Goal: Transaction & Acquisition: Purchase product/service

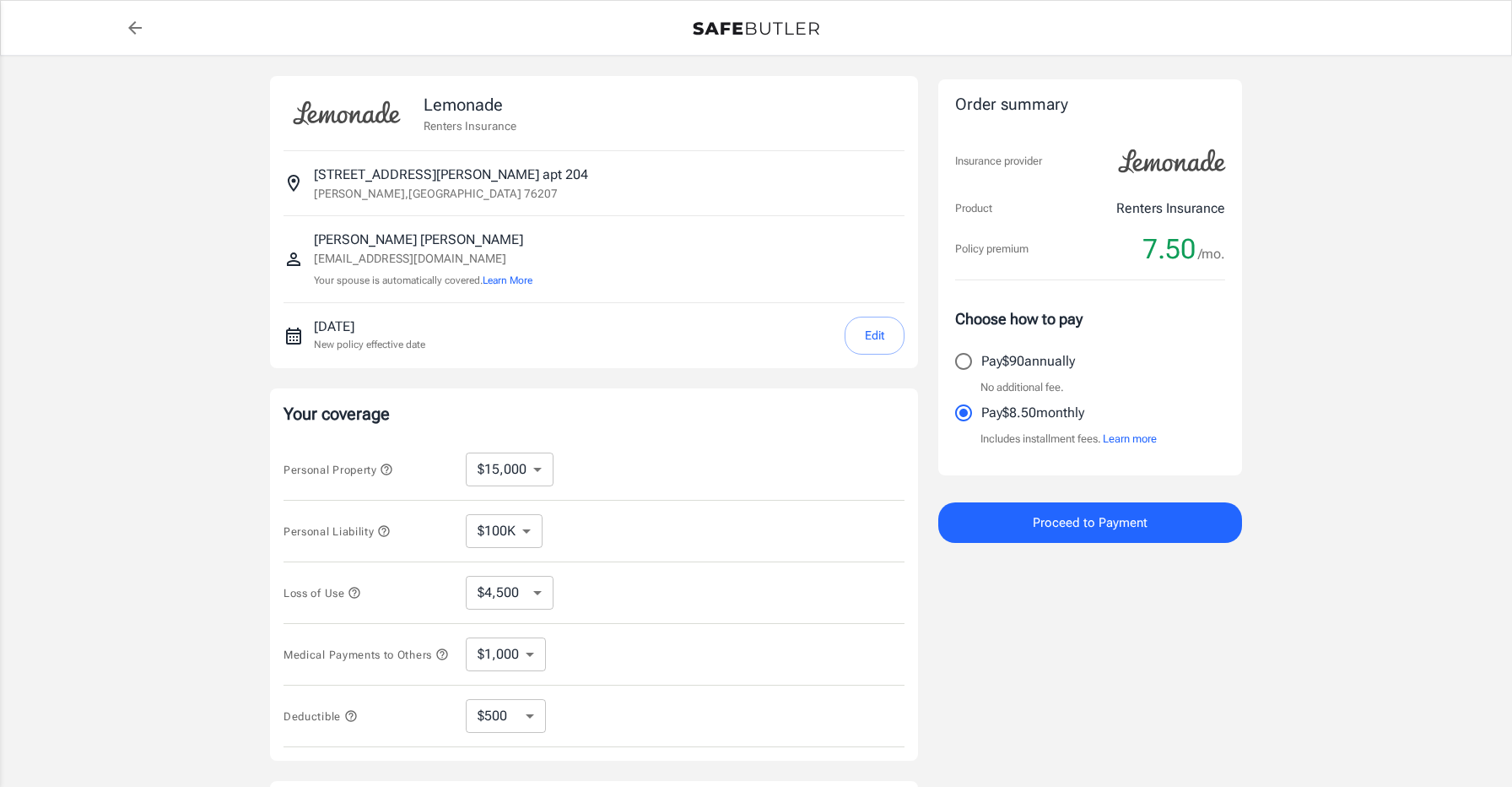
select select "15000"
select select "500"
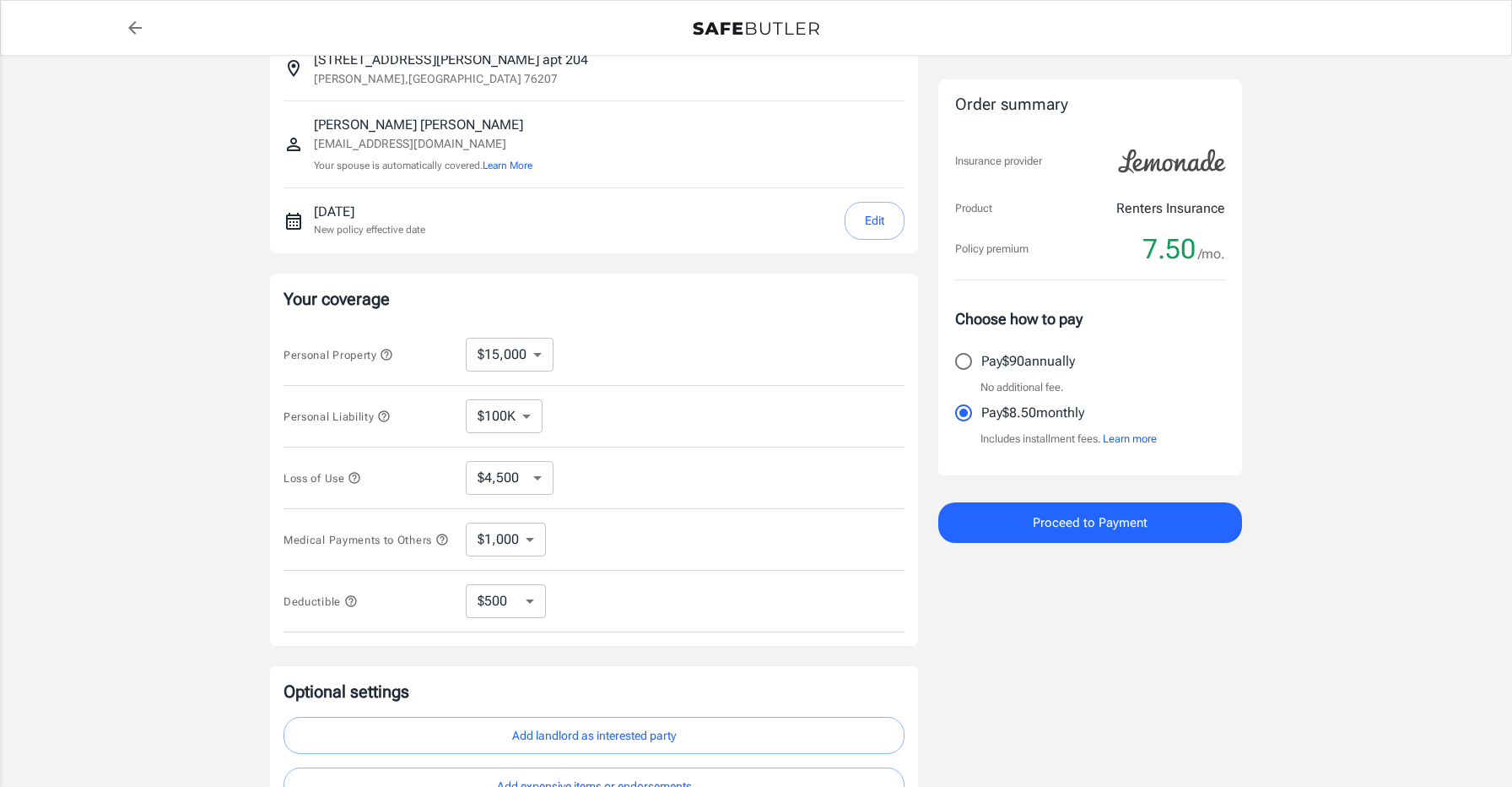
scroll to position [126, 0]
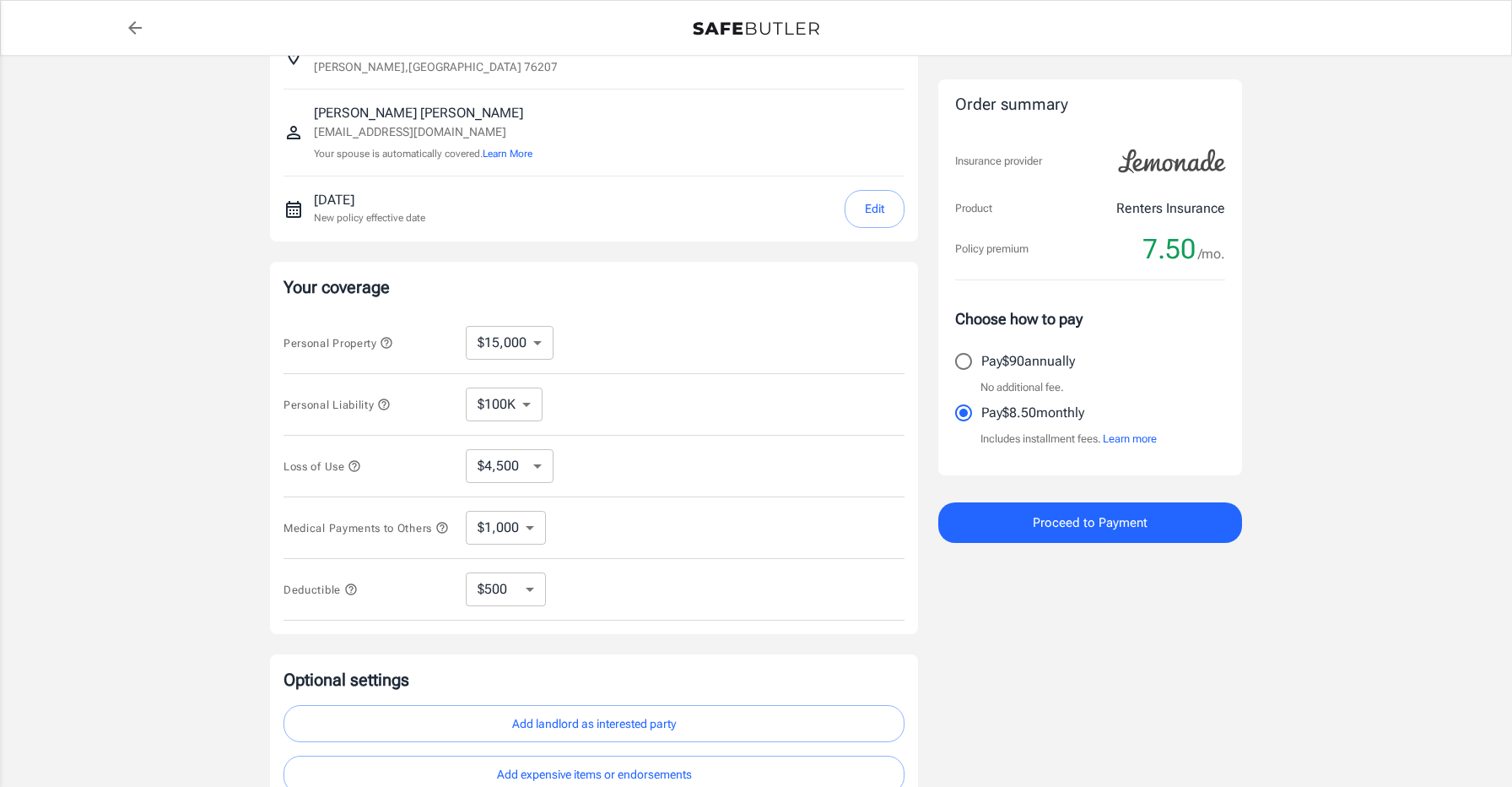
click at [523, 405] on select "$100K $200K $300K $400K $500K" at bounding box center [503, 404] width 77 height 33
select select "300000"
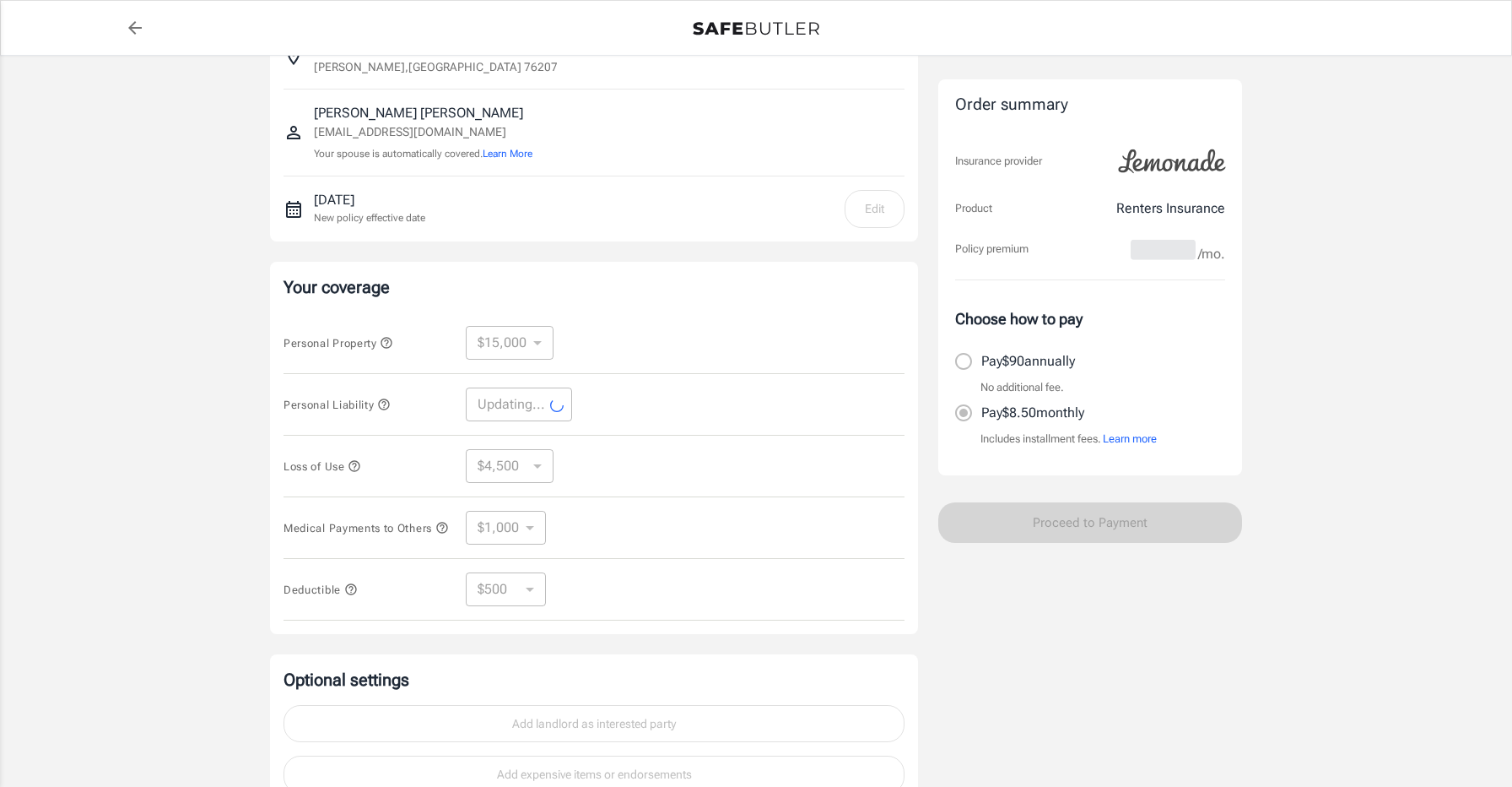
select select "300000"
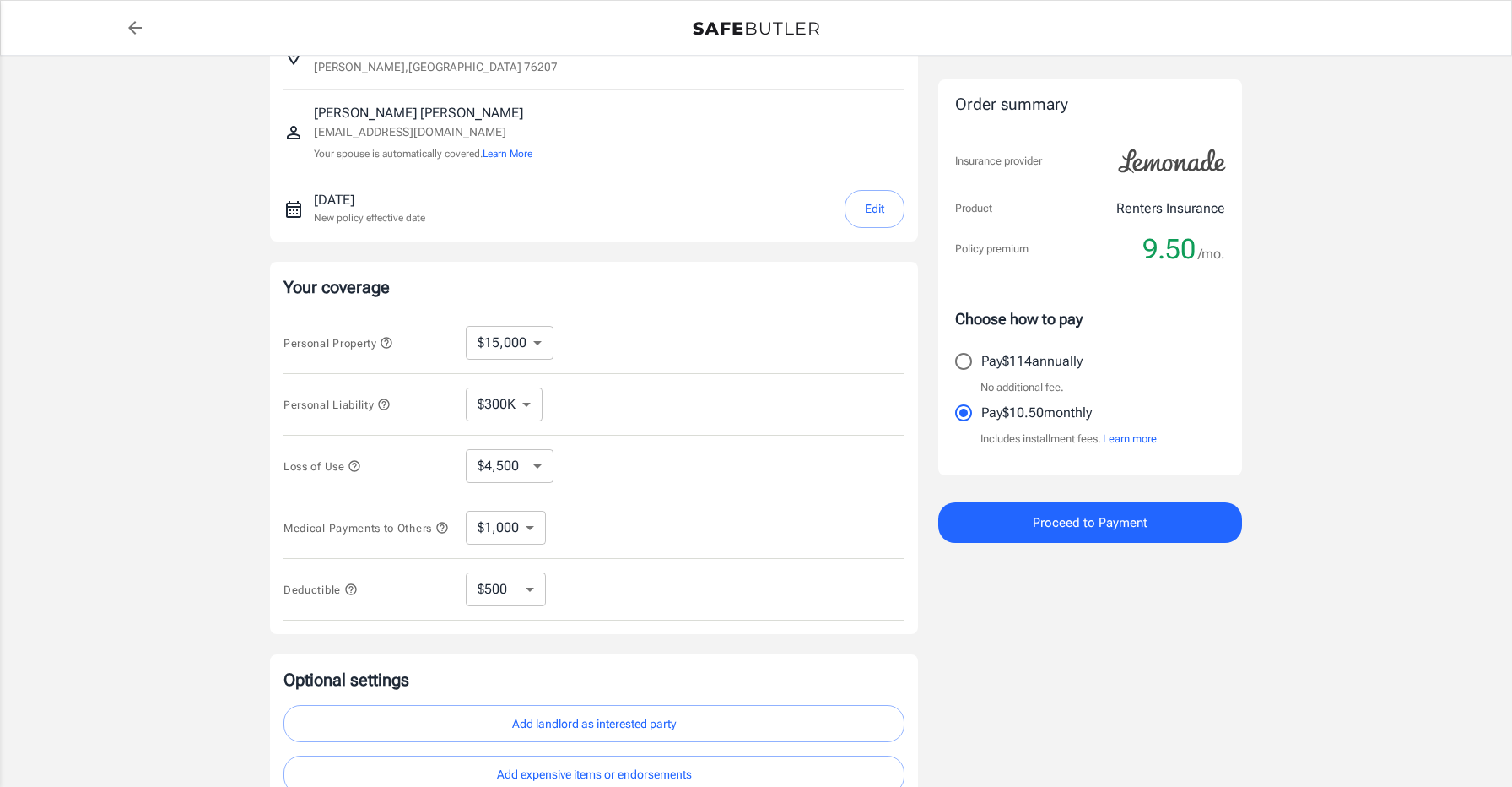
click at [529, 589] on select "$250 $500 $1,000 $2,500" at bounding box center [505, 589] width 80 height 33
select select "250"
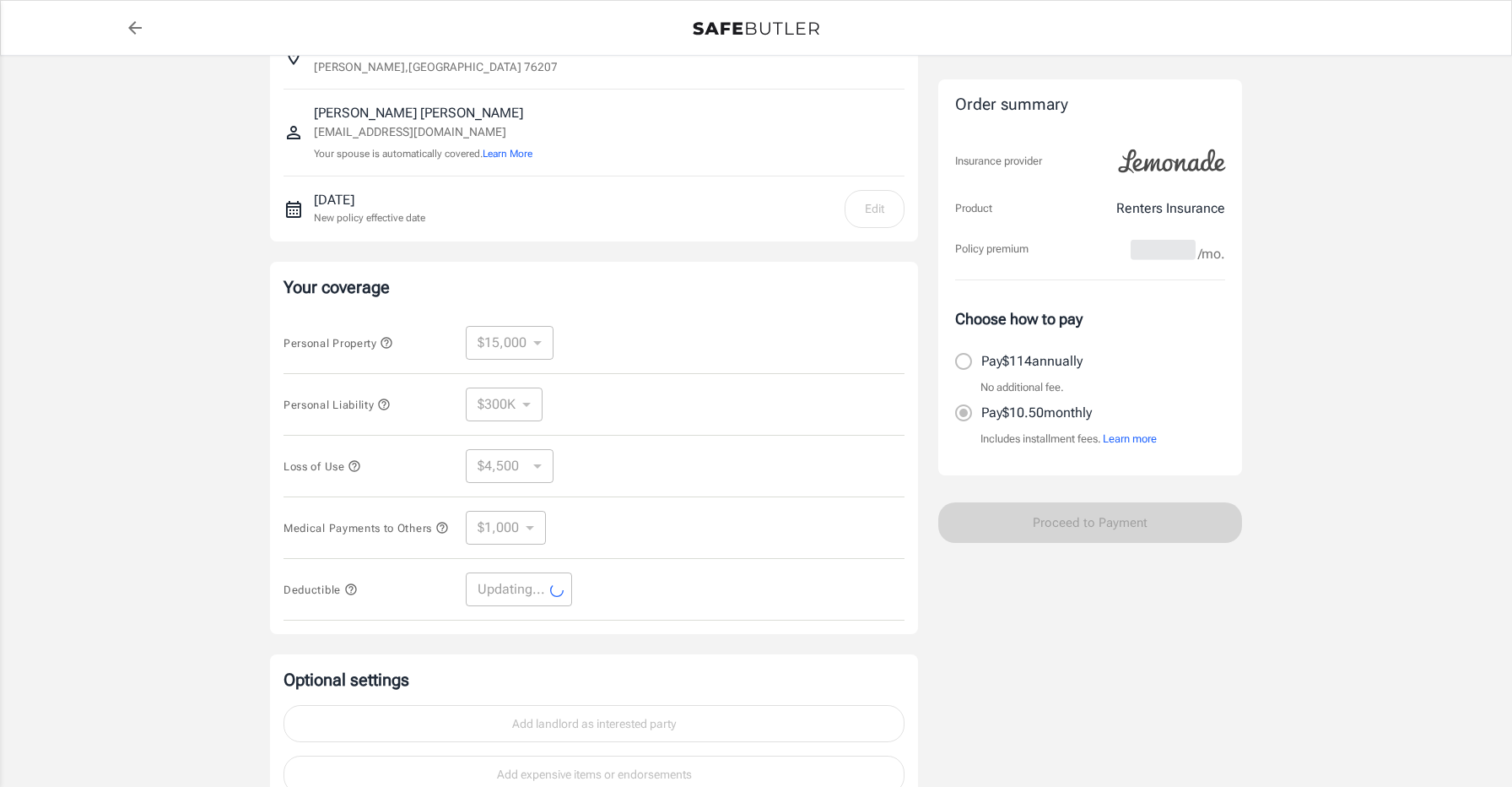
select select "250"
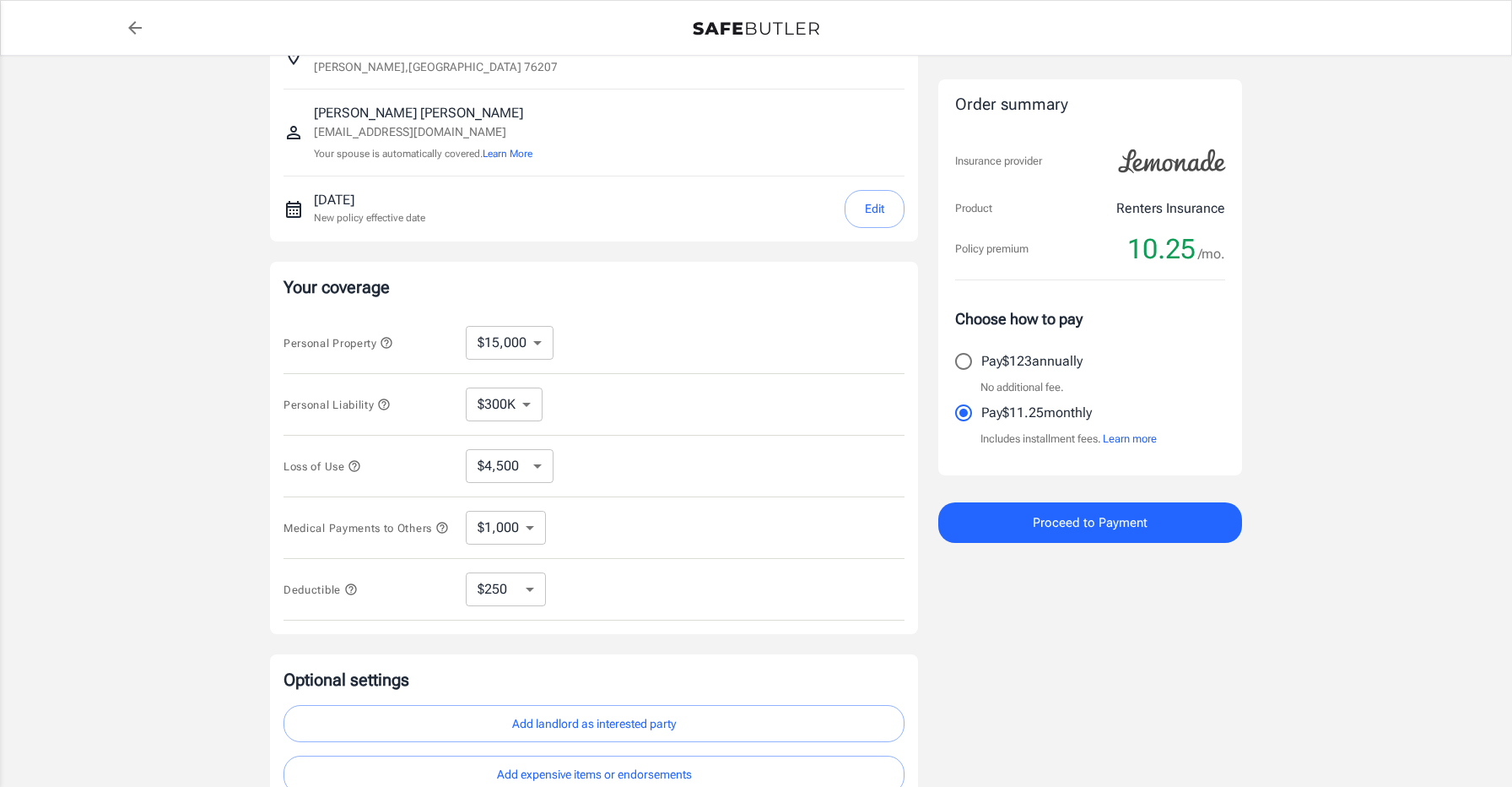
click at [517, 593] on select "$250 $500 $1,000 $2,500" at bounding box center [505, 589] width 80 height 33
click at [516, 539] on select "$1,000 $2,000 $3,000 $4,000 $5,000" at bounding box center [505, 528] width 80 height 33
select select "2000"
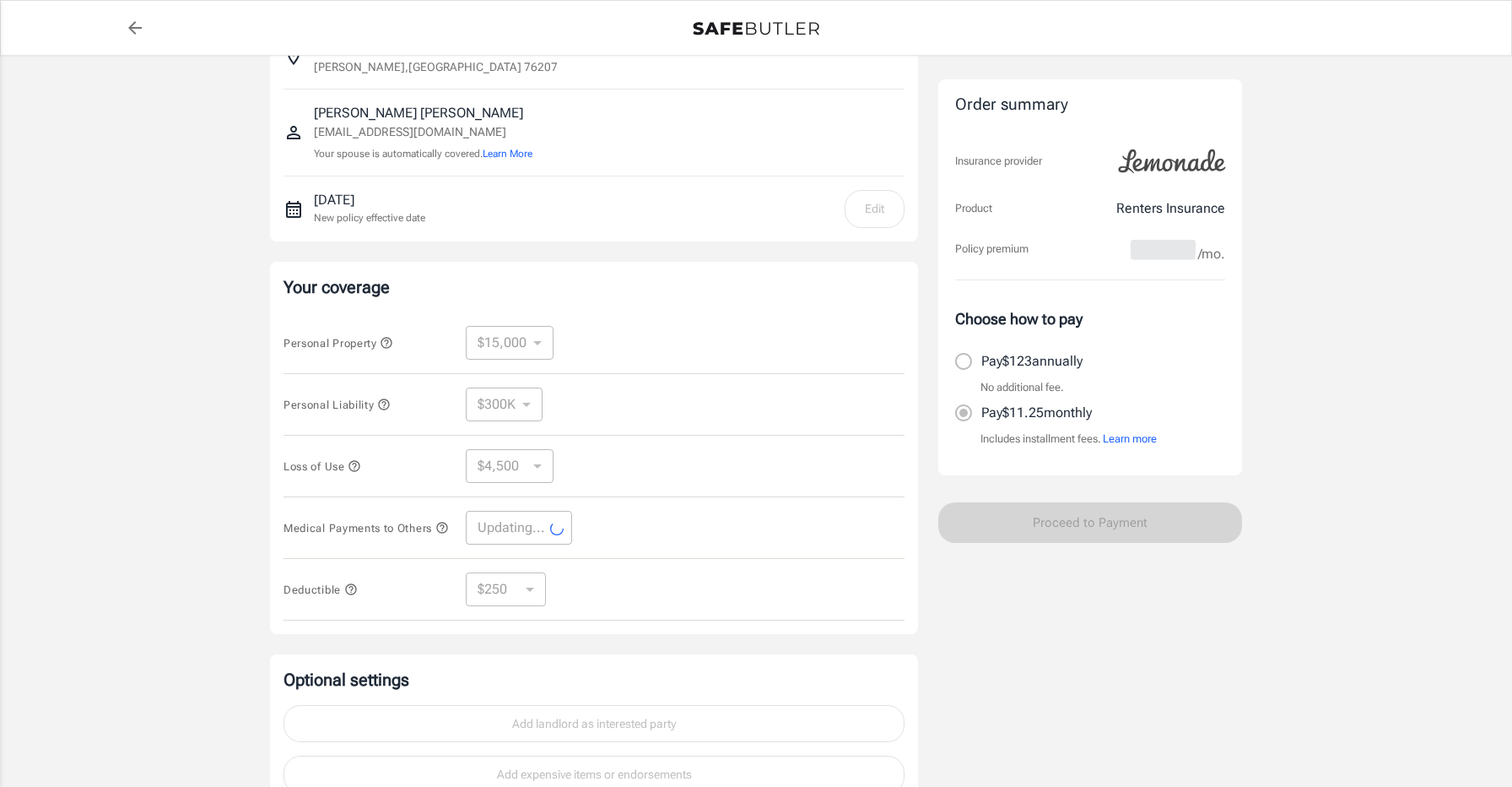
select select "2000"
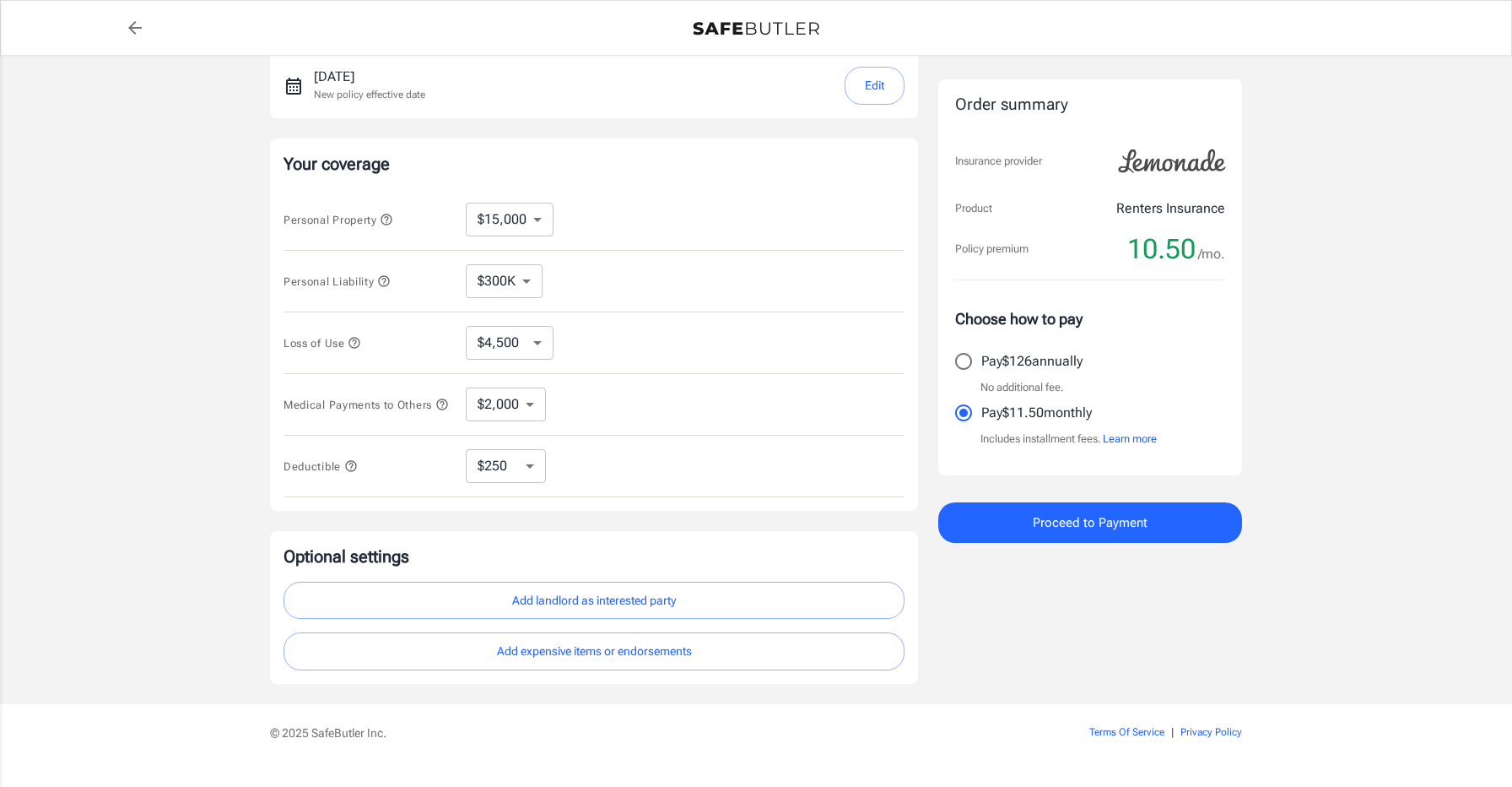
scroll to position [292, 0]
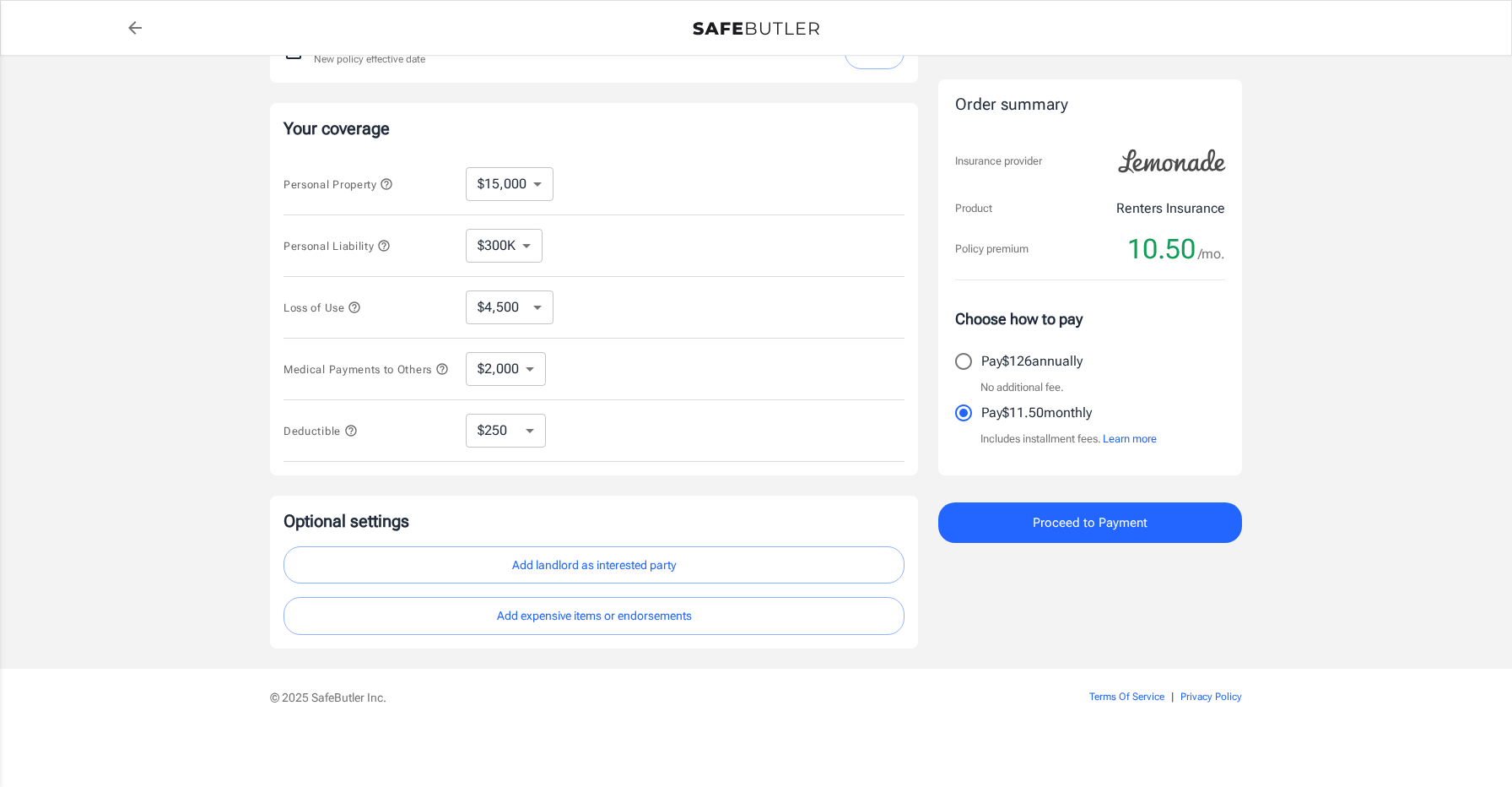
click at [450, 565] on button "Add landlord as interested party" at bounding box center [593, 565] width 621 height 38
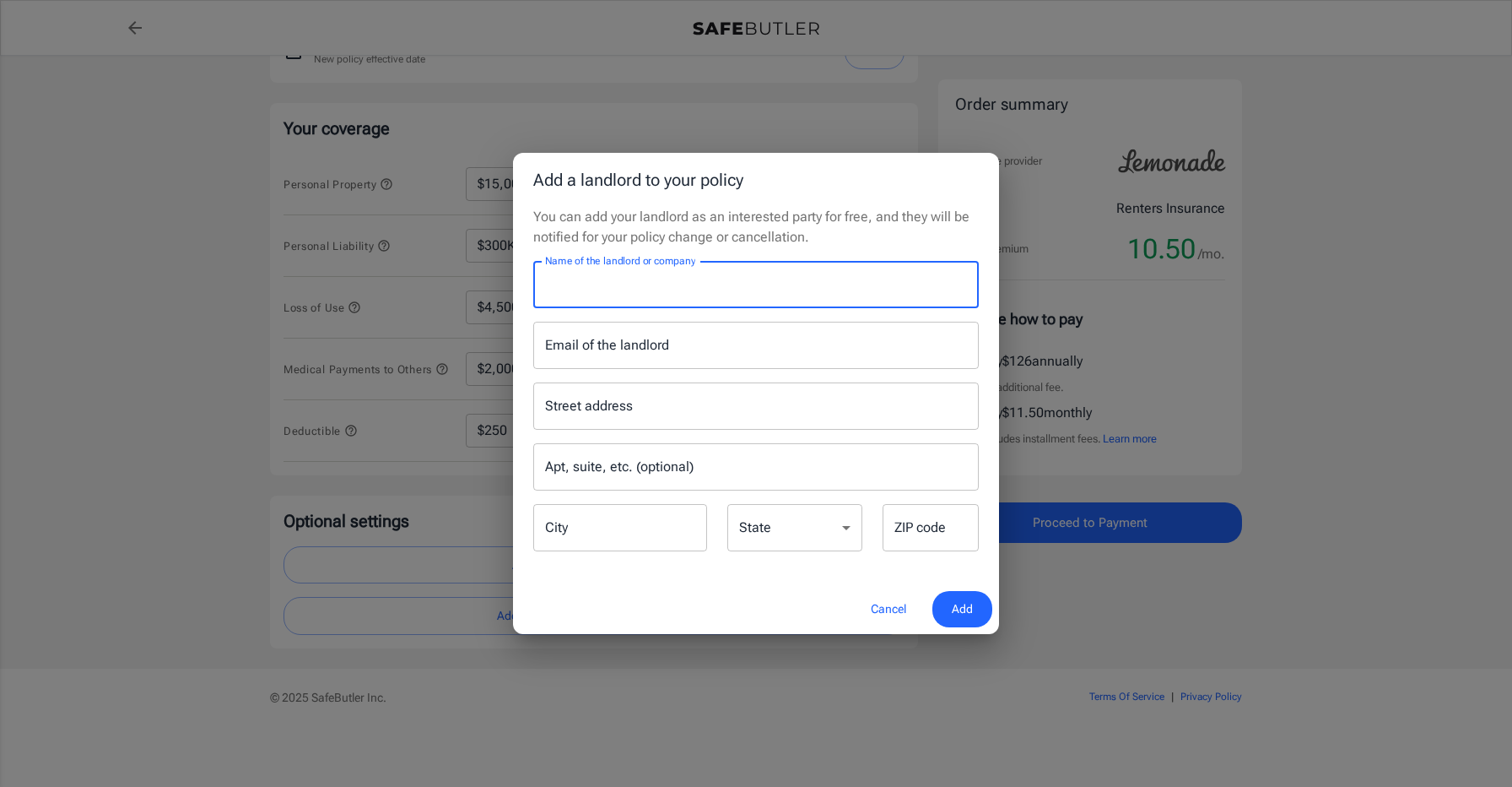
click at [648, 282] on input "Name of the landlord or company" at bounding box center [756, 284] width 446 height 47
click at [617, 353] on input "Email of the landlord" at bounding box center [756, 345] width 446 height 47
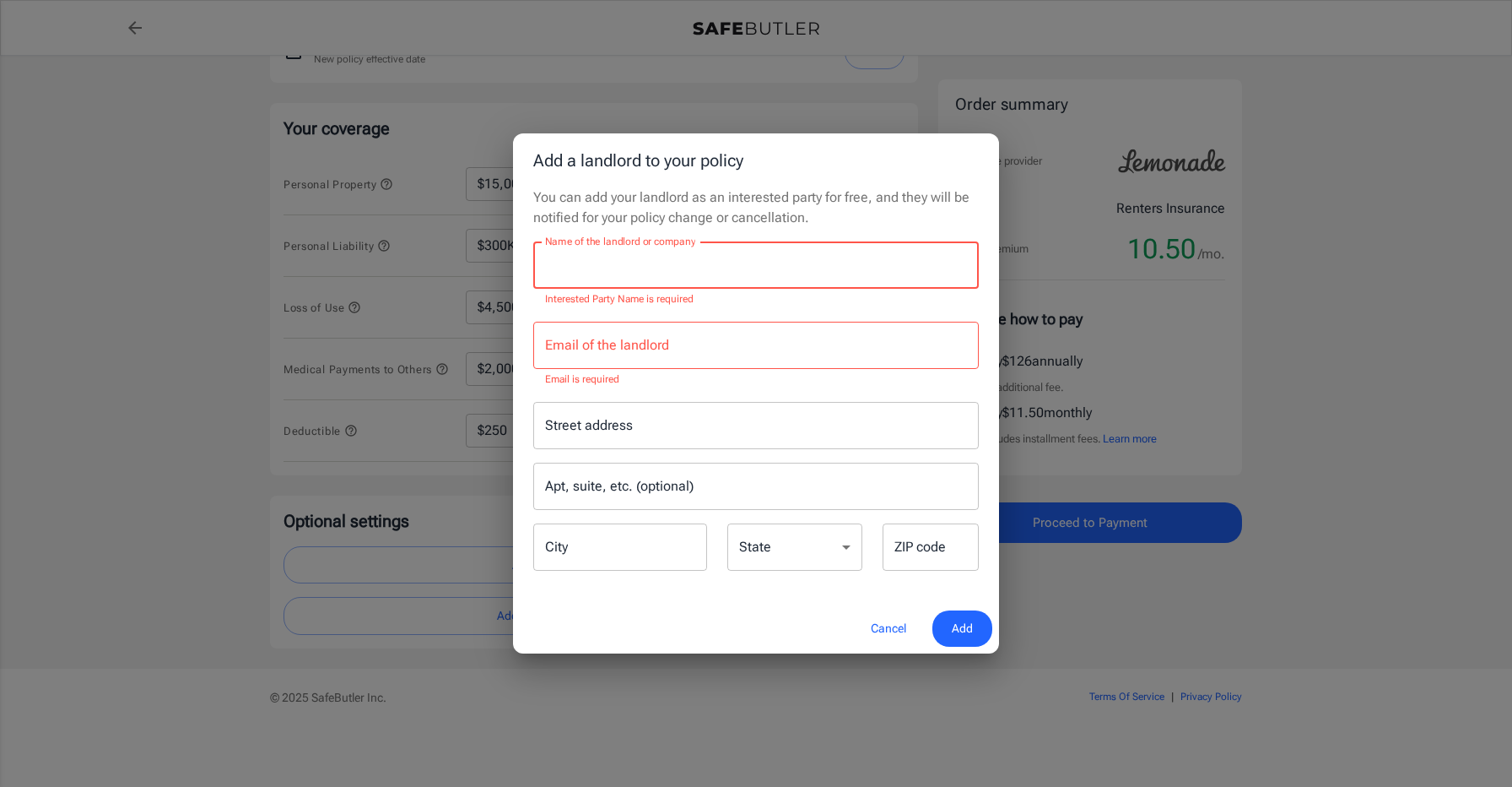
click at [635, 280] on input "Name of the landlord or company" at bounding box center [756, 265] width 446 height 47
click at [879, 631] on button "Cancel" at bounding box center [888, 628] width 74 height 36
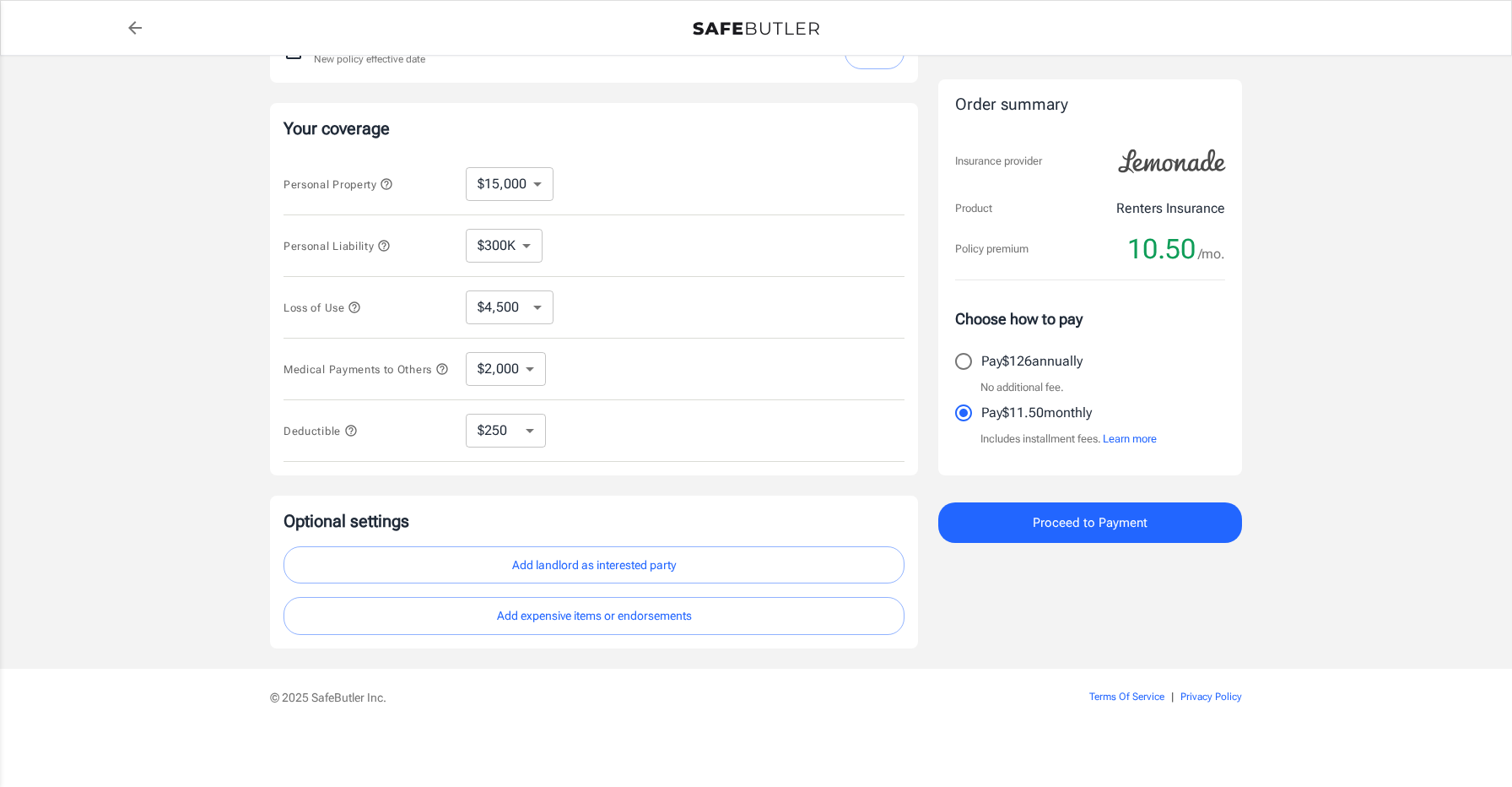
click at [580, 571] on button "Add landlord as interested party" at bounding box center [593, 565] width 621 height 38
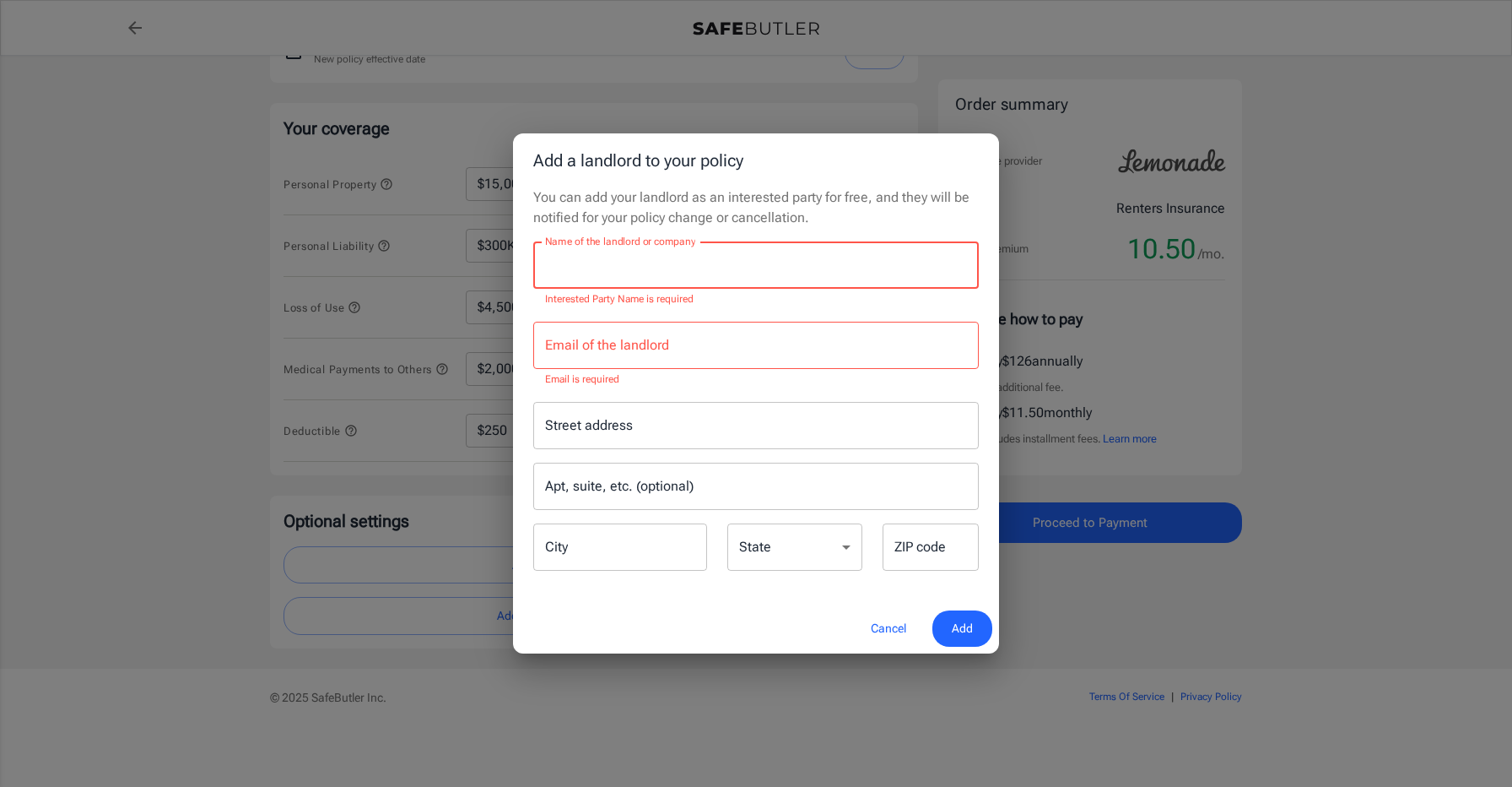
click at [669, 269] on input "Name of the landlord or company" at bounding box center [756, 265] width 446 height 47
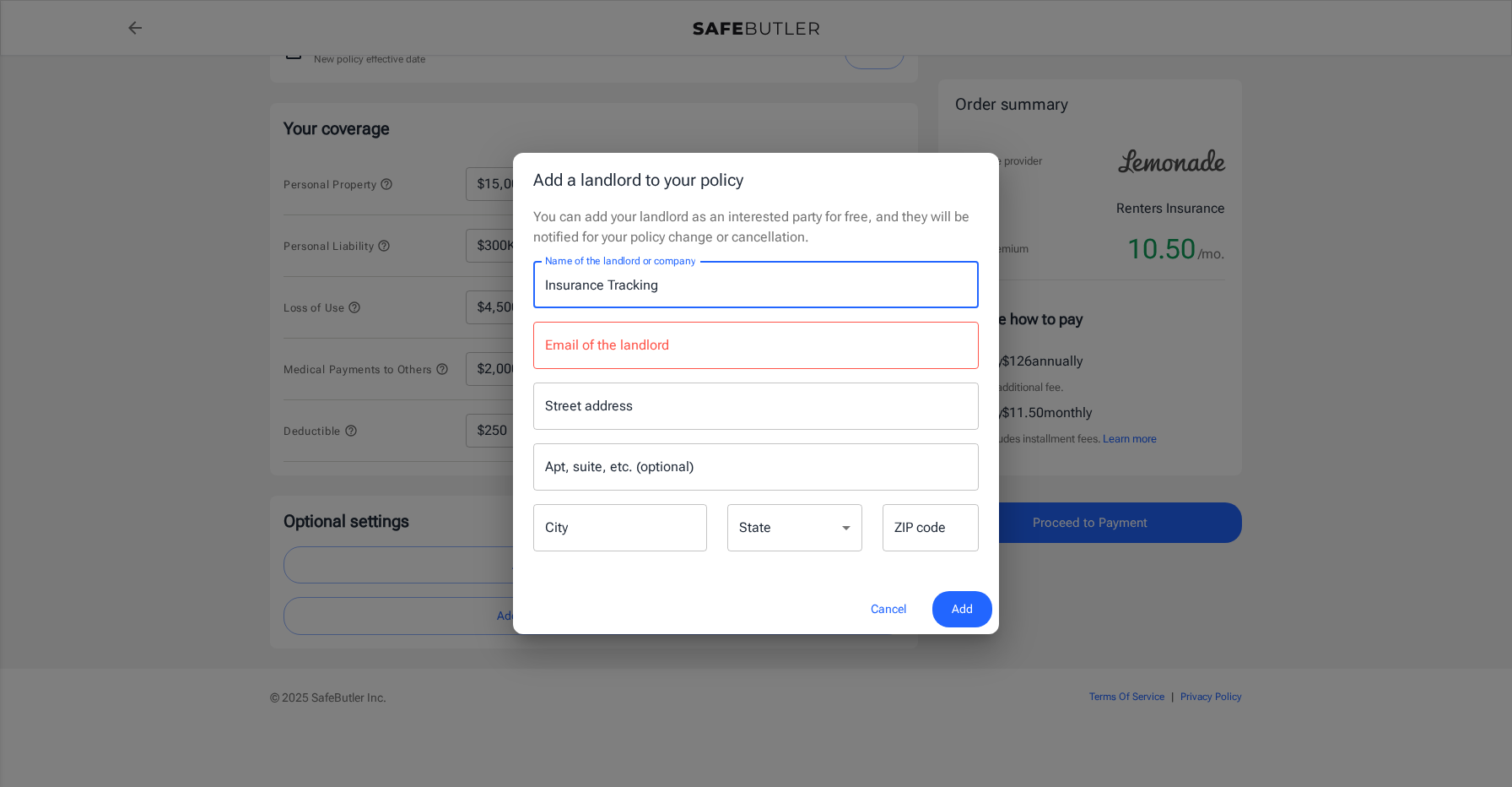
type input "Insurance Tracking"
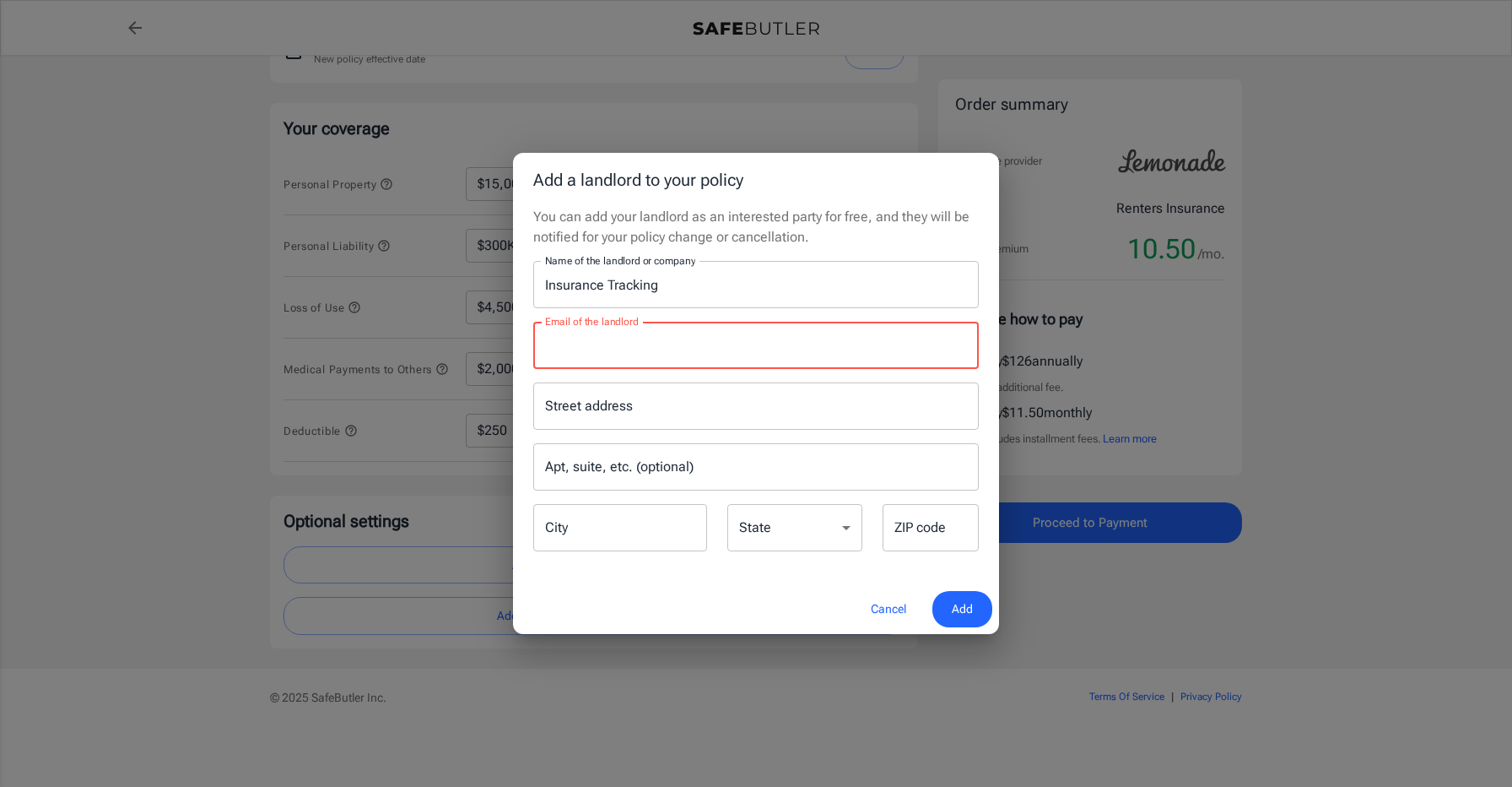
click at [622, 351] on input "Email of the landlord" at bounding box center [756, 345] width 446 height 47
click at [667, 282] on input "Insurance Tracking" at bounding box center [756, 284] width 446 height 47
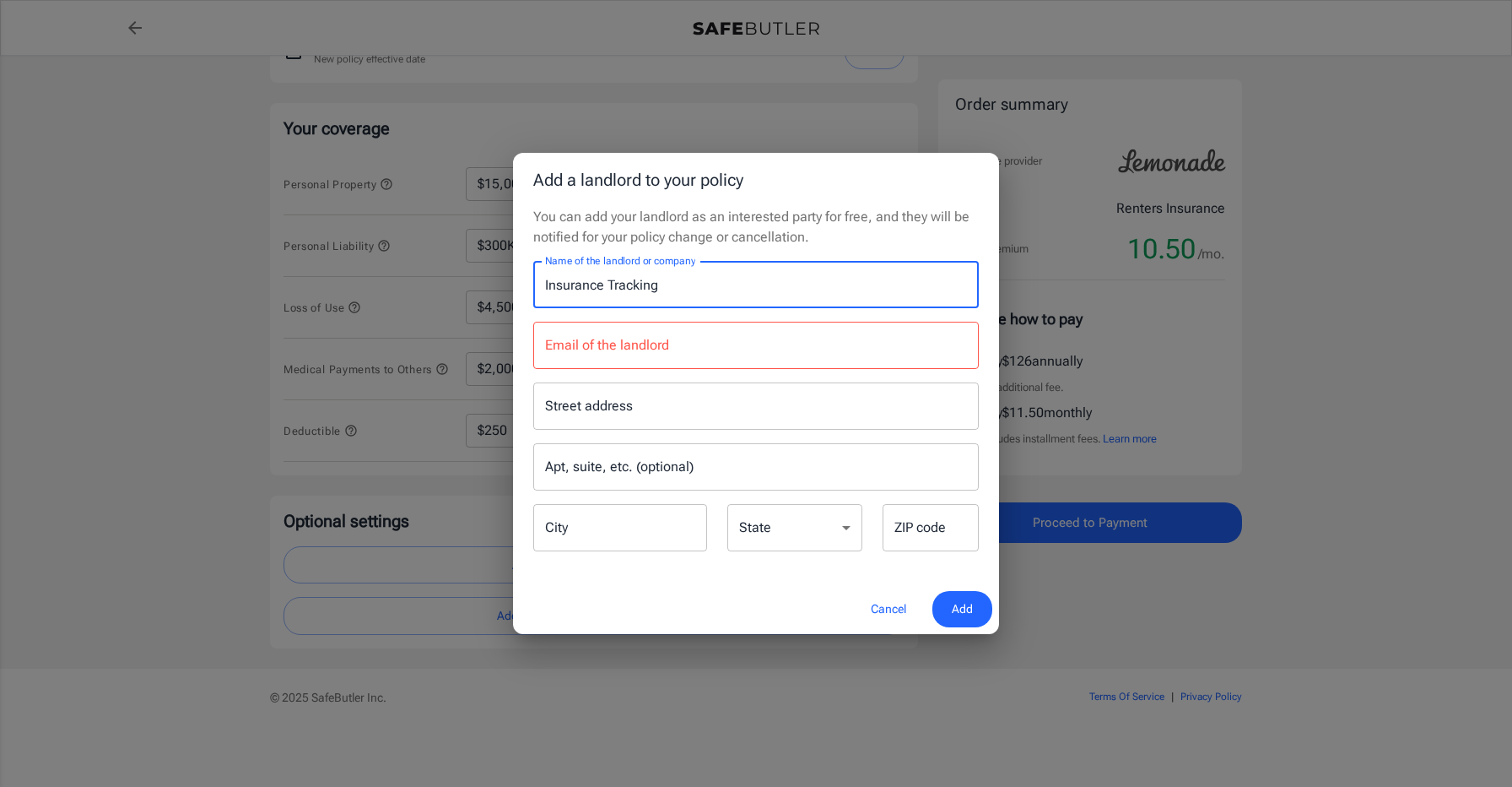
click at [642, 345] on input "Email of the landlord" at bounding box center [756, 345] width 446 height 47
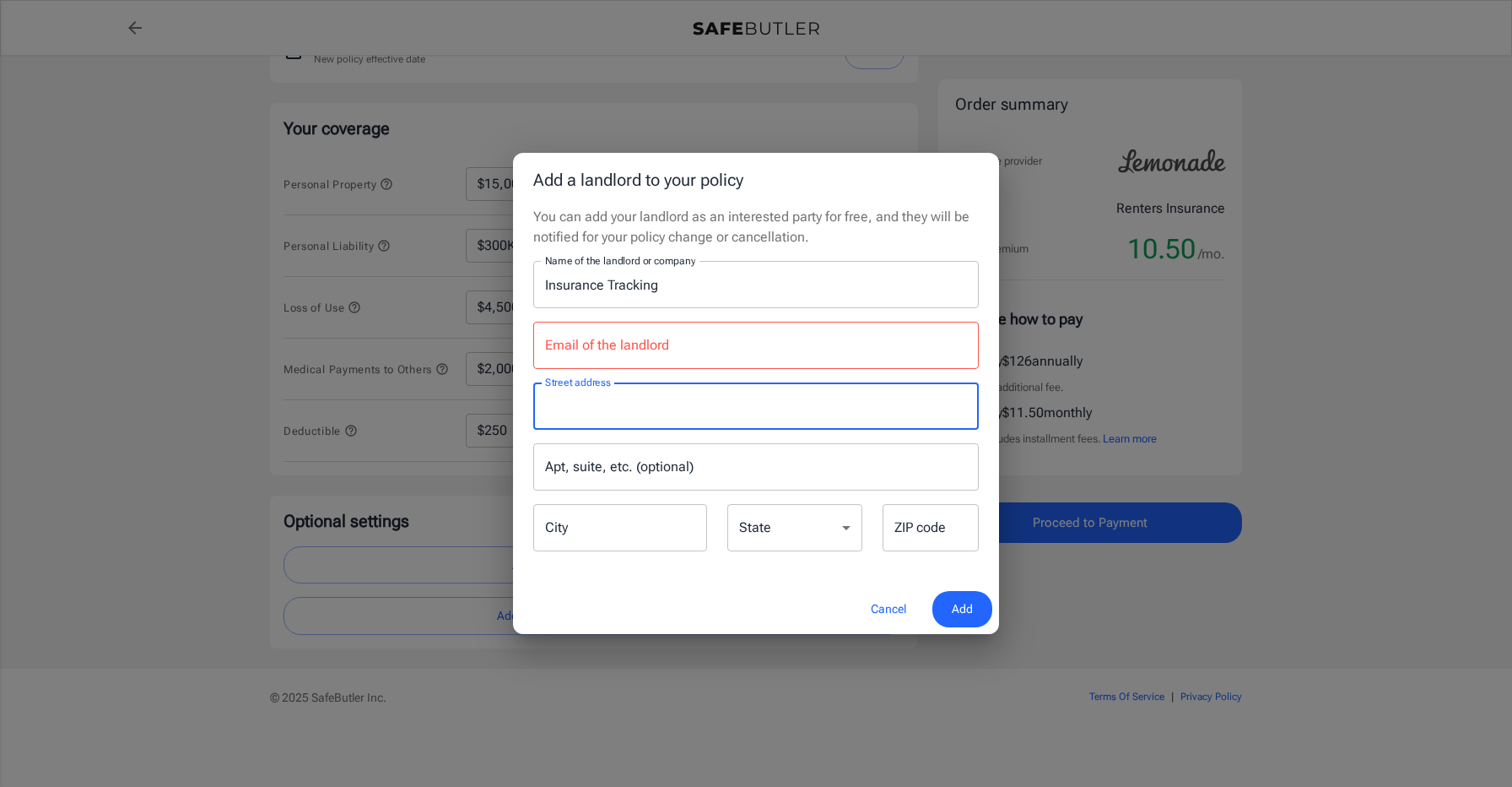
click at [615, 411] on input "Street address" at bounding box center [755, 406] width 430 height 33
click at [609, 358] on input "Email of the landlord" at bounding box center [756, 345] width 446 height 47
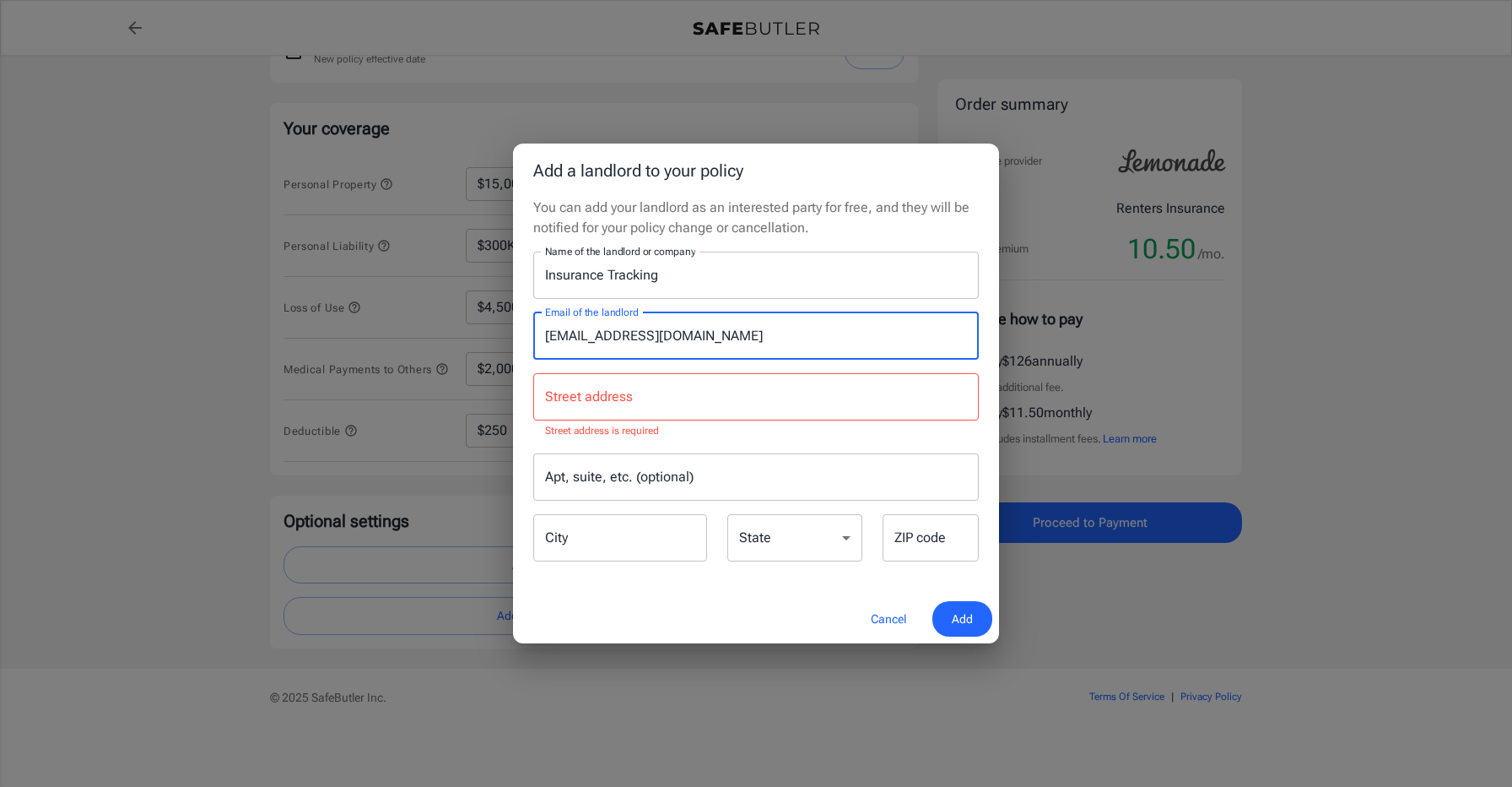
type input "[EMAIL_ADDRESS][DOMAIN_NAME]"
click at [564, 409] on input "Street address" at bounding box center [755, 397] width 430 height 33
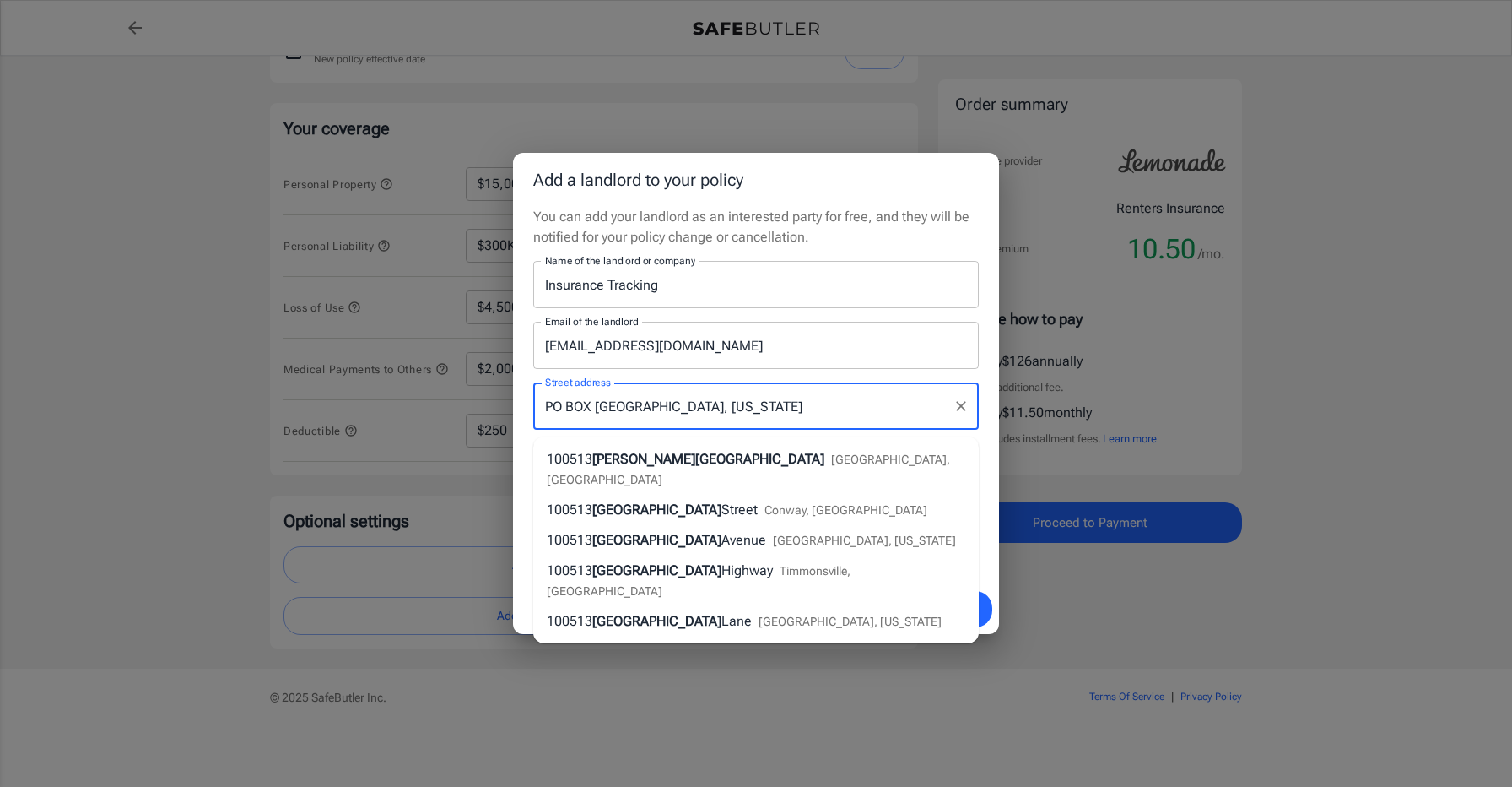
drag, startPoint x: 863, startPoint y: 410, endPoint x: 536, endPoint y: 401, distance: 327.1
click at [536, 401] on div "[GEOGRAPHIC_DATA], [US_STATE][GEOGRAPHIC_DATA] address" at bounding box center [756, 405] width 446 height 47
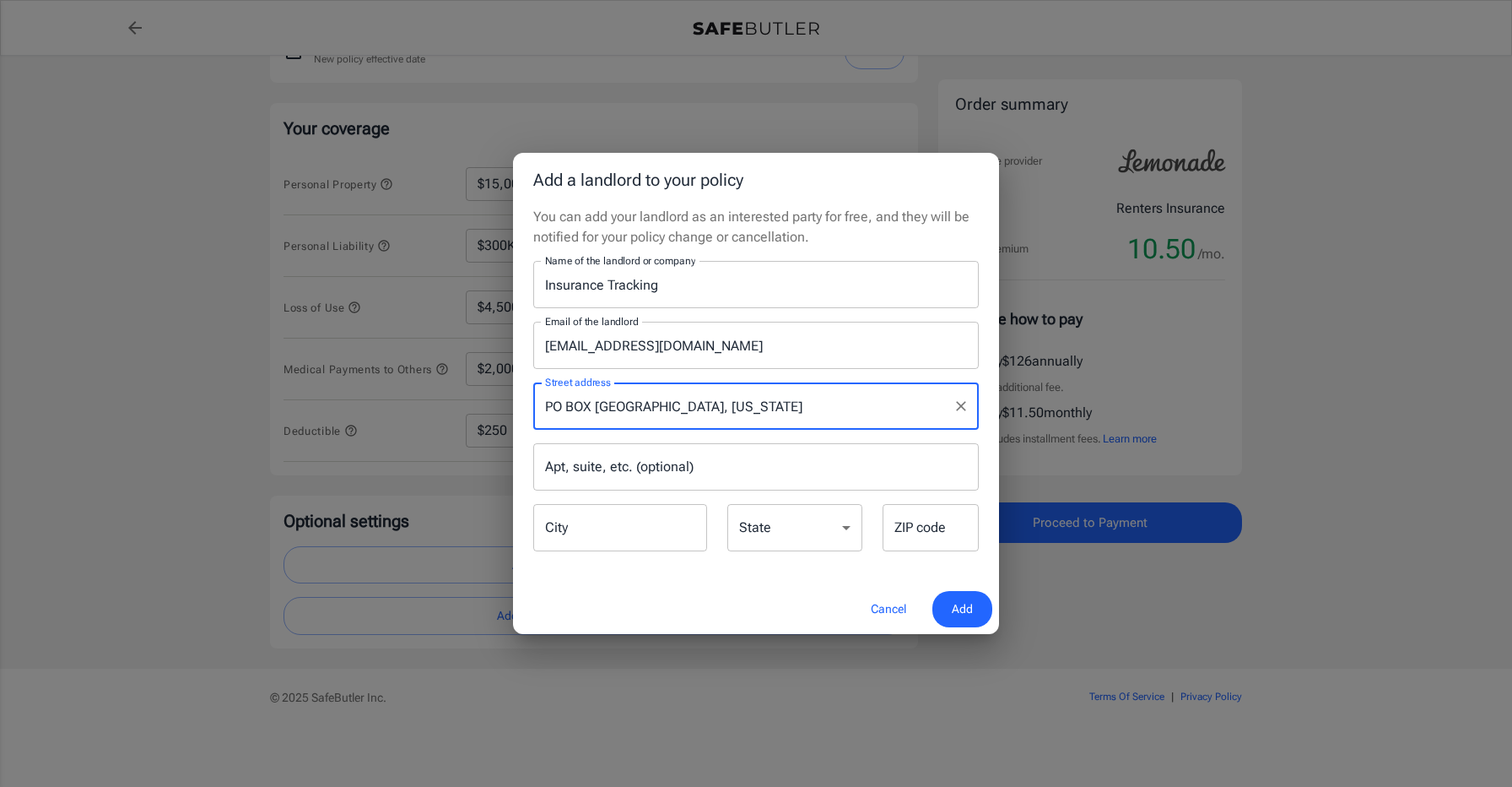
paste input "ox [GEOGRAPHIC_DATA]"
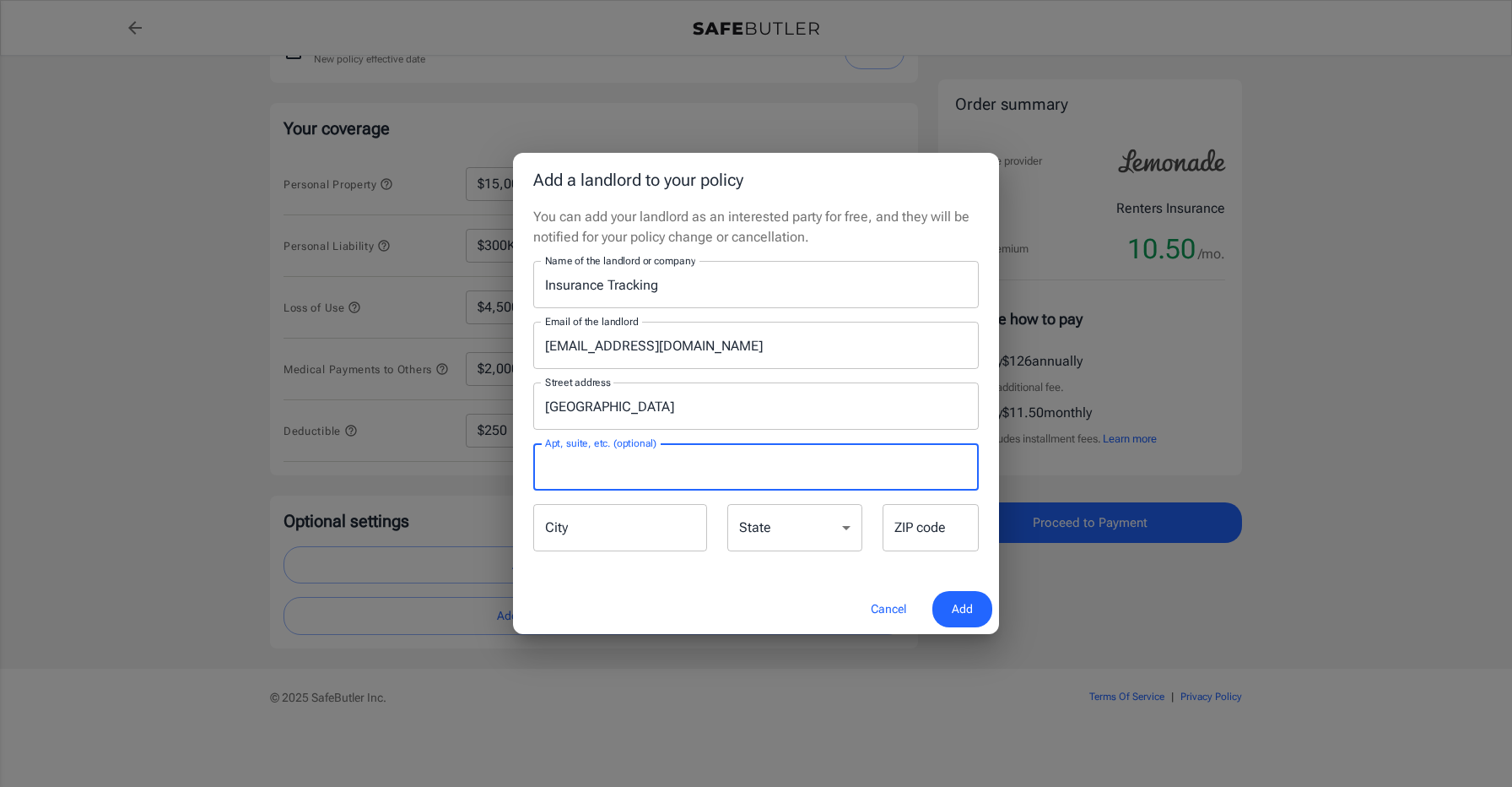
click at [748, 464] on input "Apt, suite, etc. (optional)" at bounding box center [756, 466] width 446 height 47
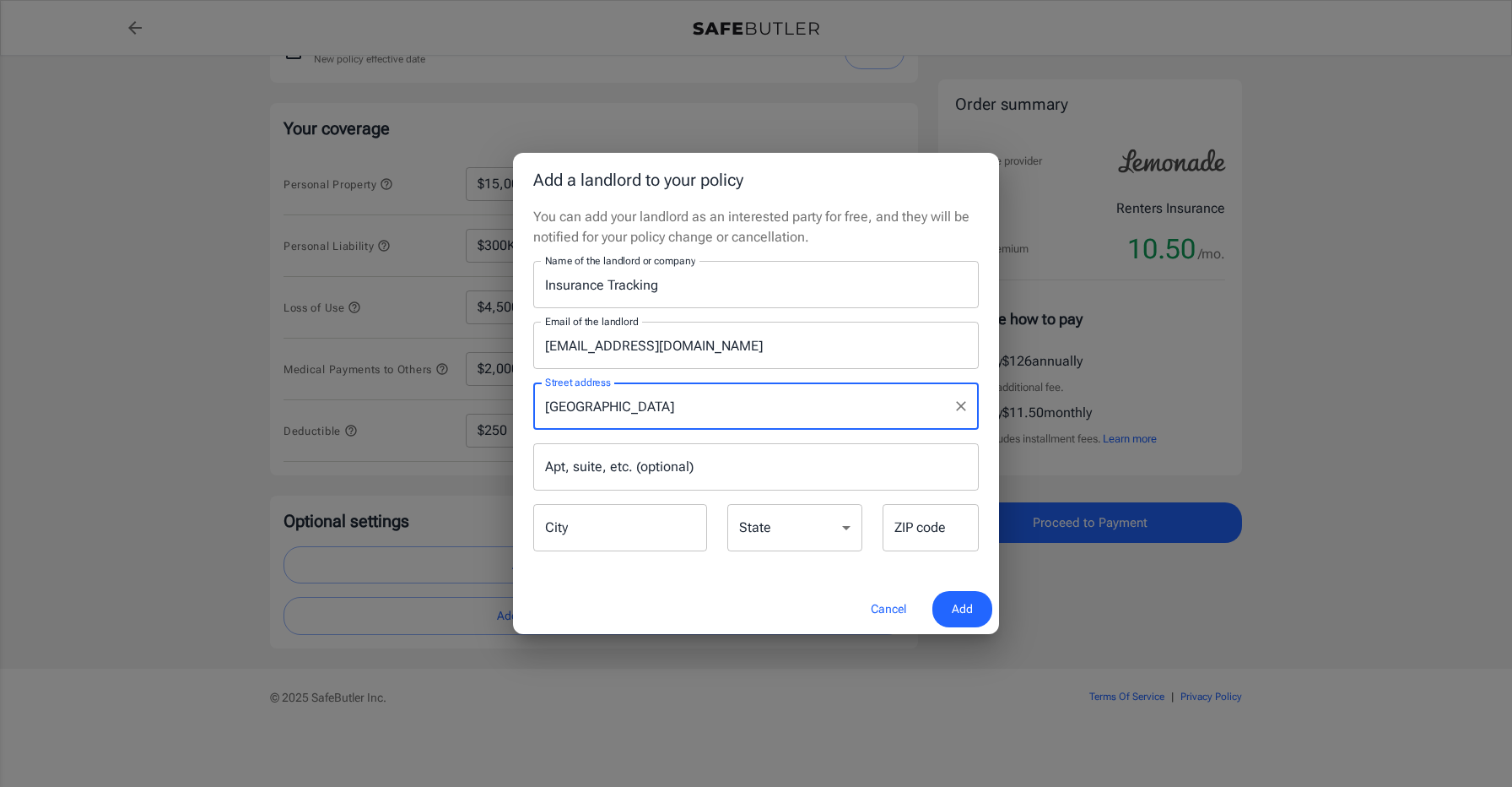
drag, startPoint x: 719, startPoint y: 406, endPoint x: 798, endPoint y: 411, distance: 79.2
click at [798, 411] on input "[GEOGRAPHIC_DATA]" at bounding box center [743, 406] width 405 height 33
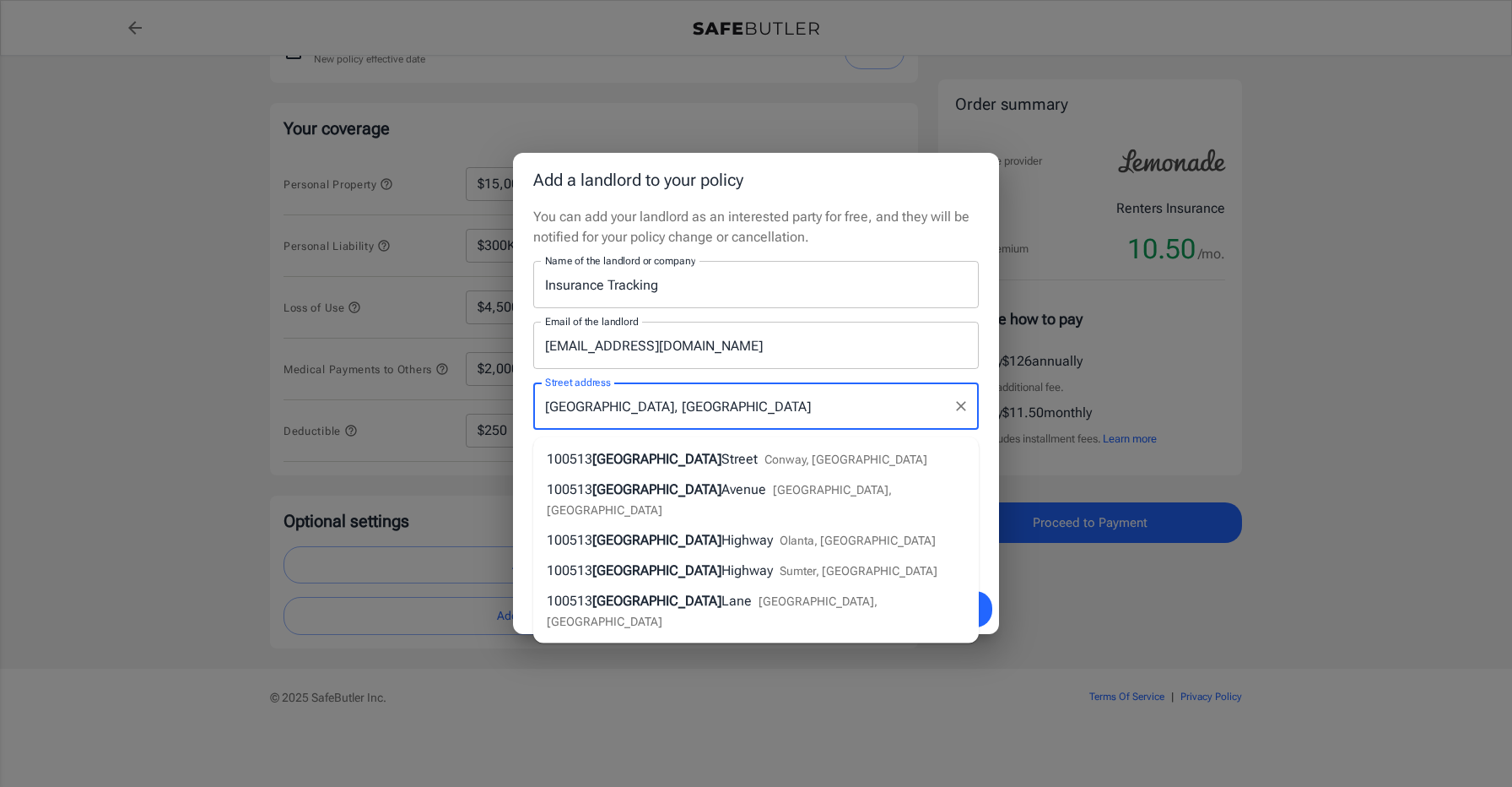
type input "[GEOGRAPHIC_DATA], [GEOGRAPHIC_DATA]"
click at [859, 362] on input "[EMAIL_ADDRESS][DOMAIN_NAME]" at bounding box center [756, 345] width 446 height 47
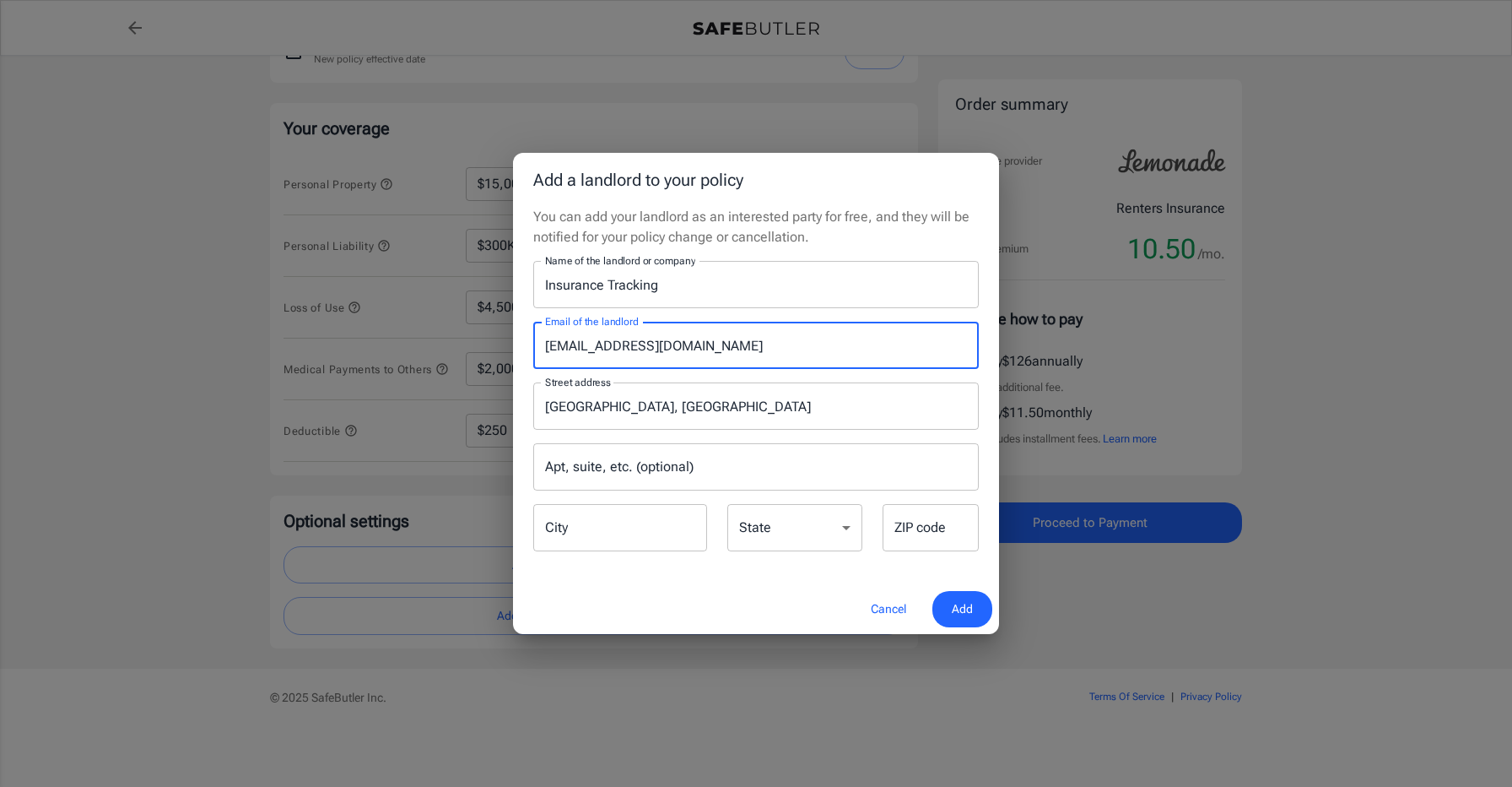
click at [894, 528] on input "ZIP code" at bounding box center [931, 527] width 97 height 47
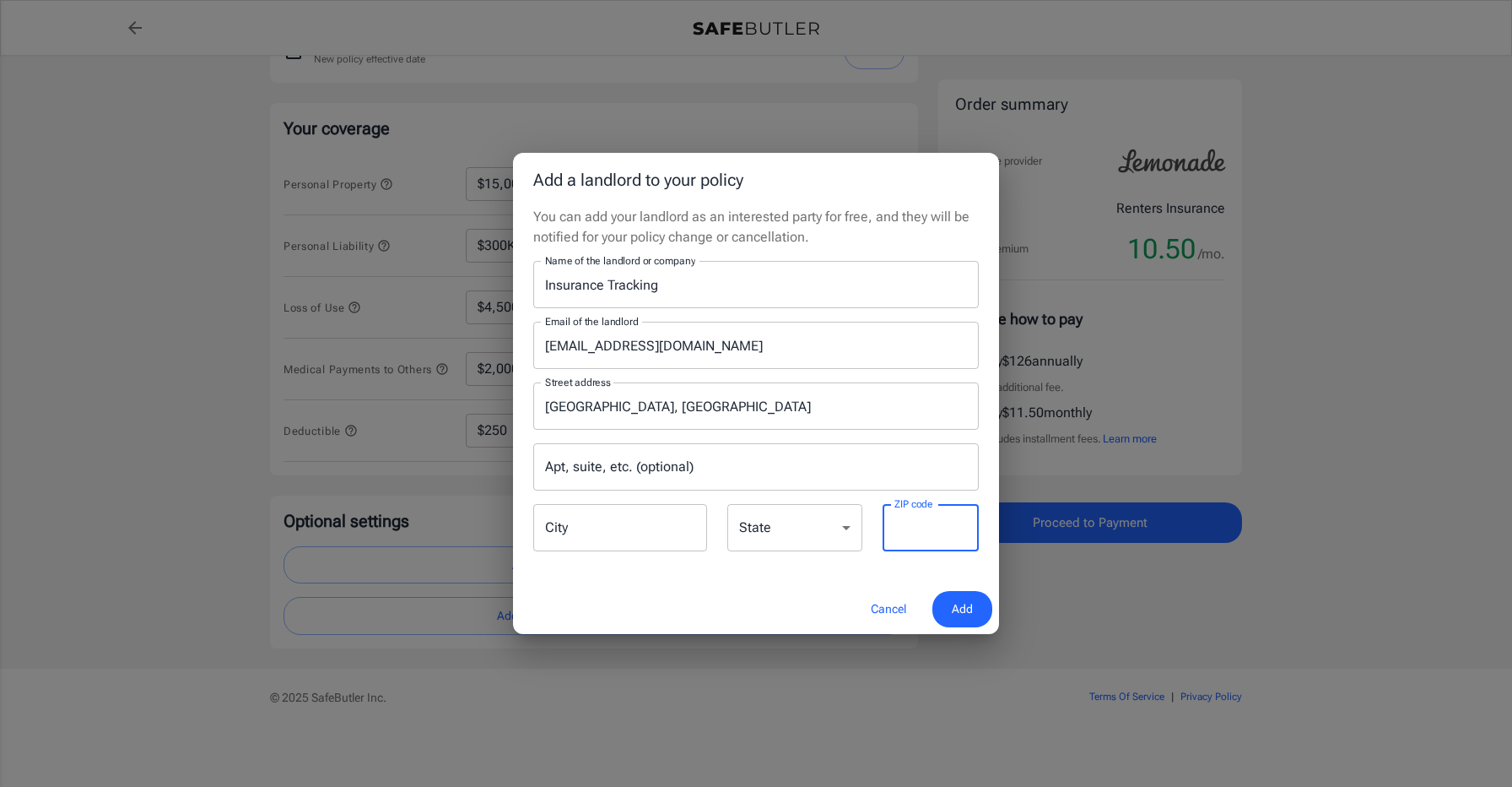
paste input "29502"
type input "29502"
click at [794, 531] on select "[US_STATE] [US_STATE] [US_STATE] [US_STATE] [US_STATE] [US_STATE] [US_STATE] [U…" at bounding box center [794, 527] width 135 height 47
select select "SC"
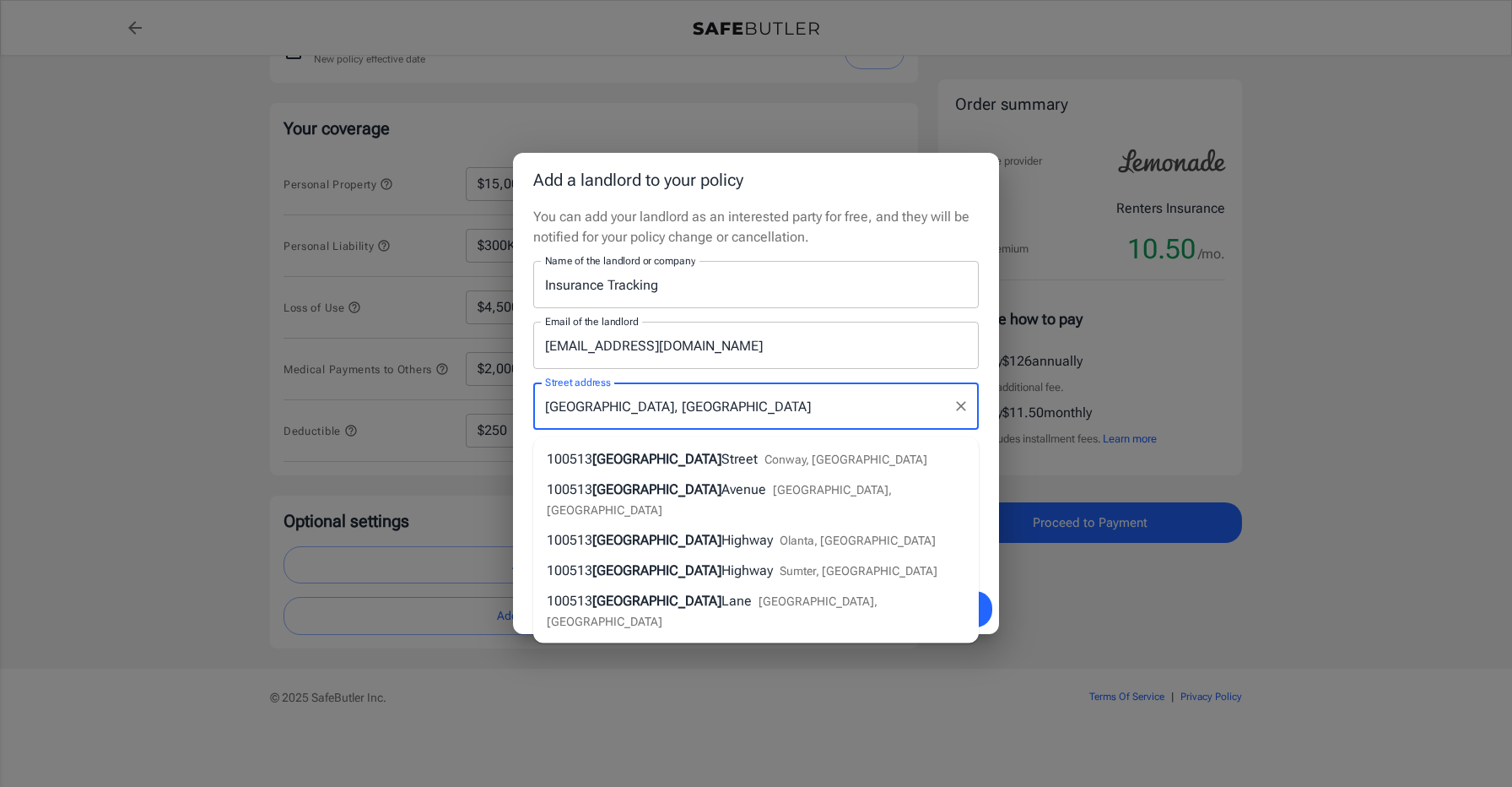
click at [721, 410] on input "[GEOGRAPHIC_DATA], [GEOGRAPHIC_DATA]" at bounding box center [743, 406] width 405 height 33
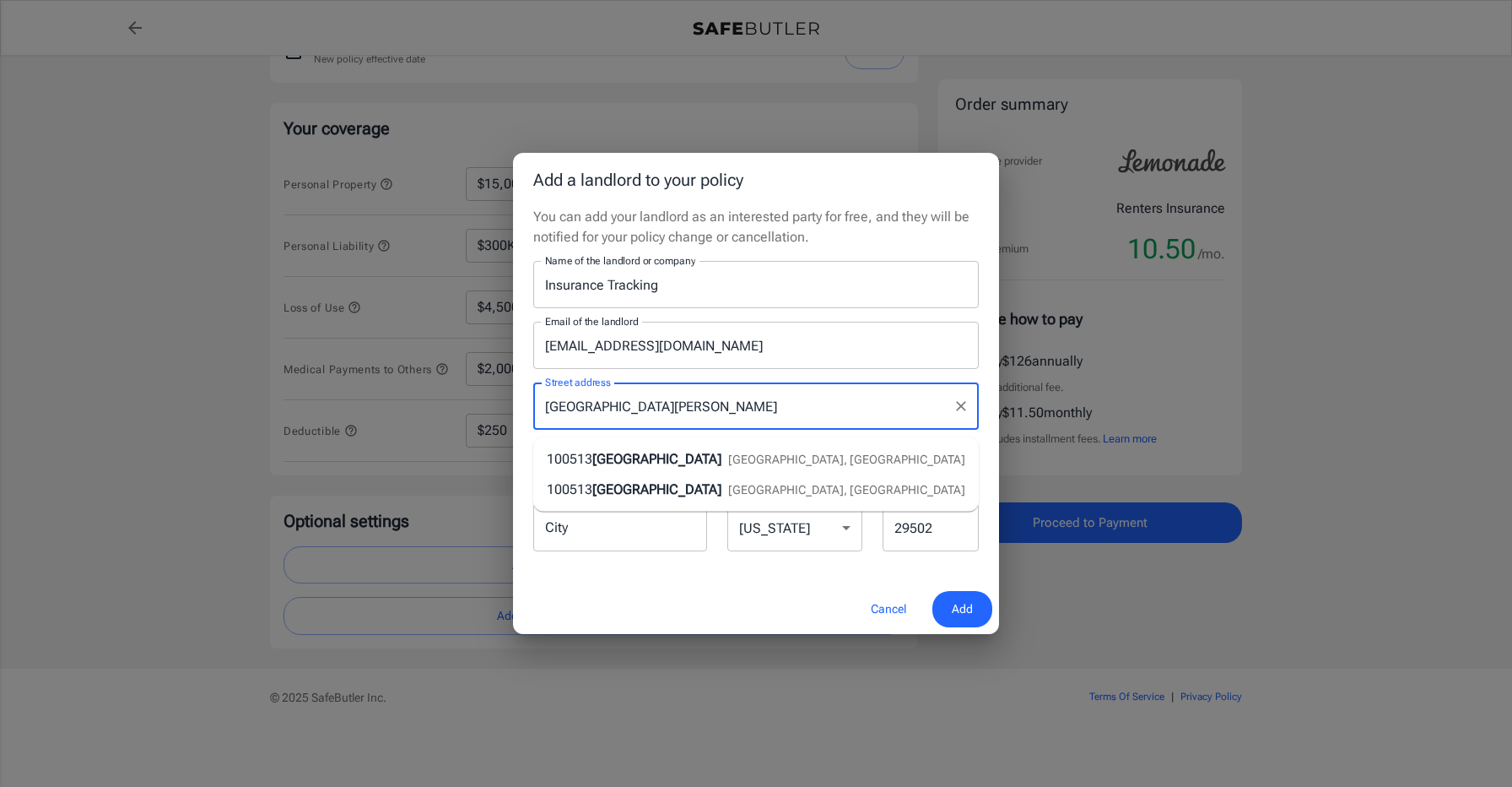
type input "[GEOGRAPHIC_DATA][PERSON_NAME]"
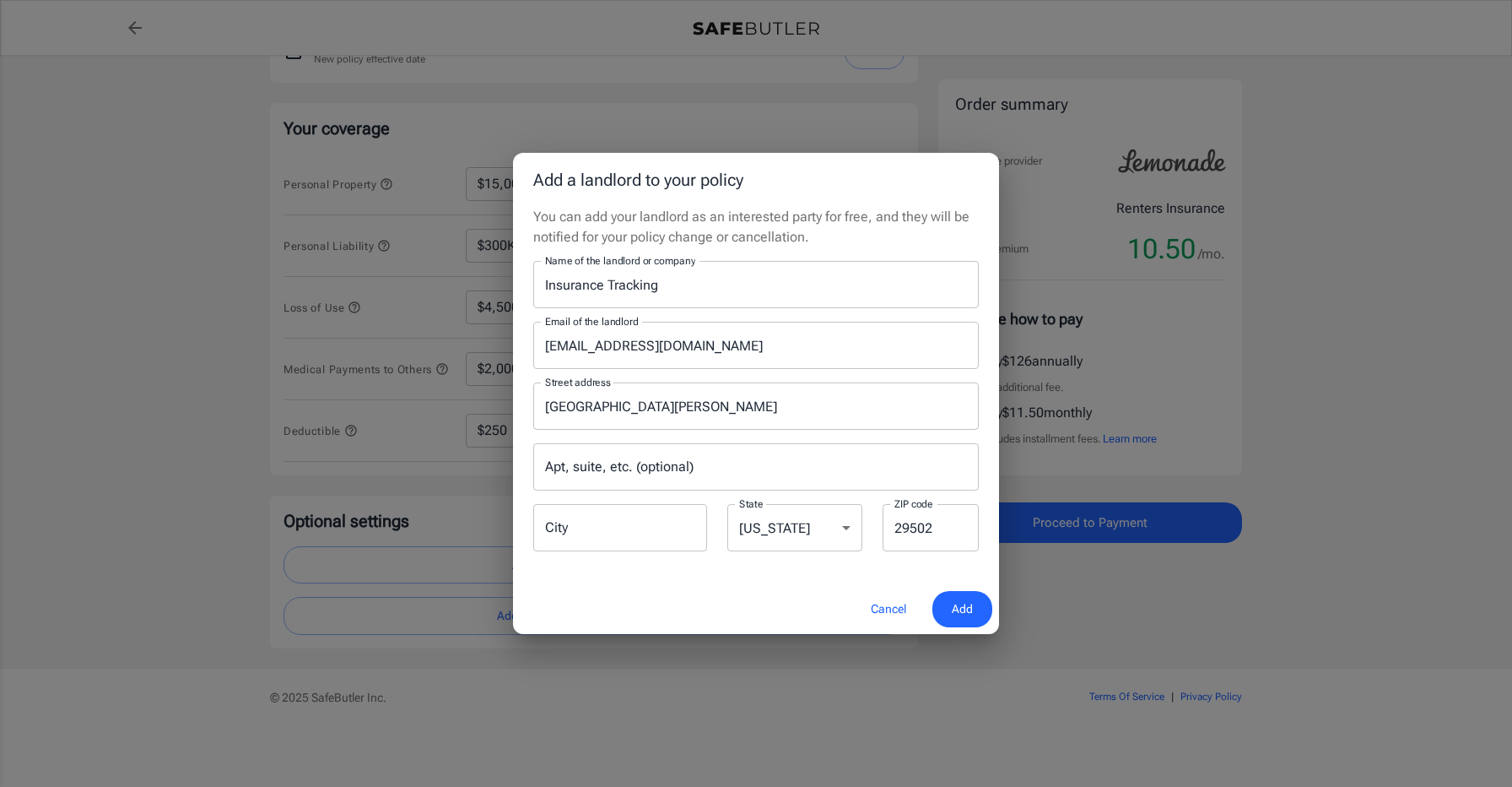
click at [601, 584] on div "Cancel Add" at bounding box center [755, 610] width 486 height 50
click at [681, 520] on input "City" at bounding box center [619, 527] width 174 height 47
type input "[GEOGRAPHIC_DATA]"
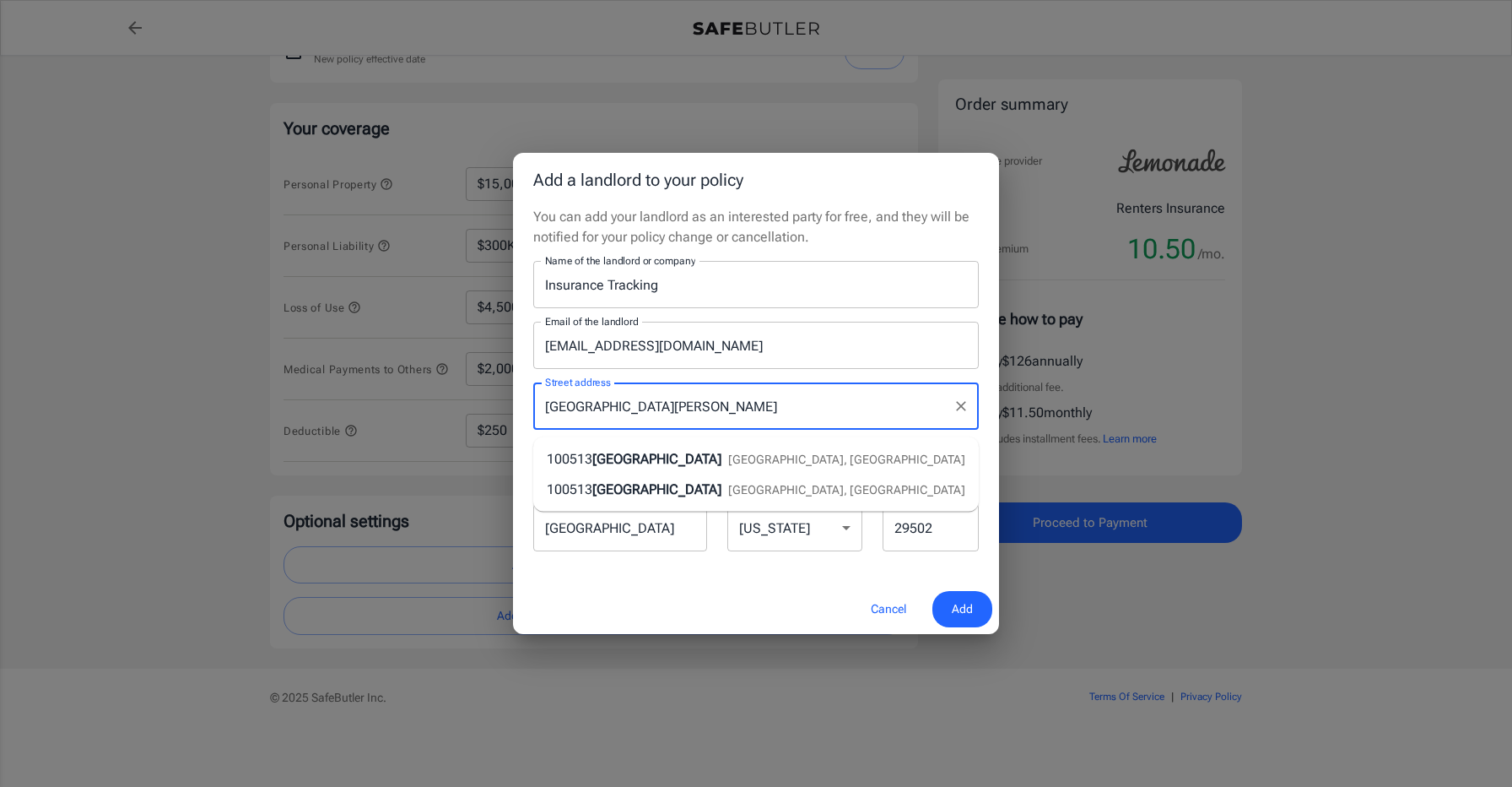
click at [658, 410] on input "[GEOGRAPHIC_DATA][PERSON_NAME]" at bounding box center [743, 406] width 405 height 33
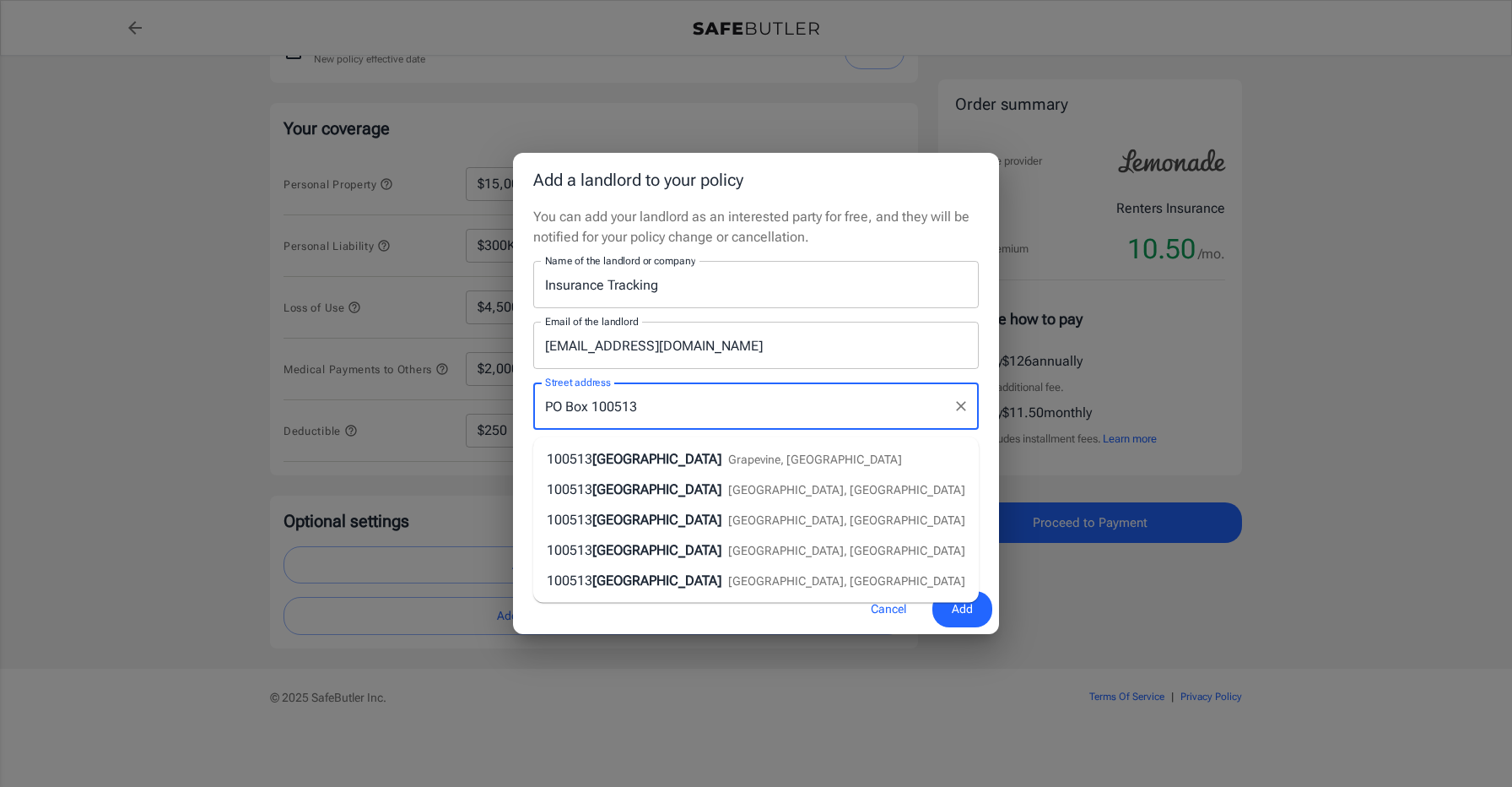
type input "PO Box 100513"
click at [773, 345] on input "[EMAIL_ADDRESS][DOMAIN_NAME]" at bounding box center [756, 345] width 446 height 47
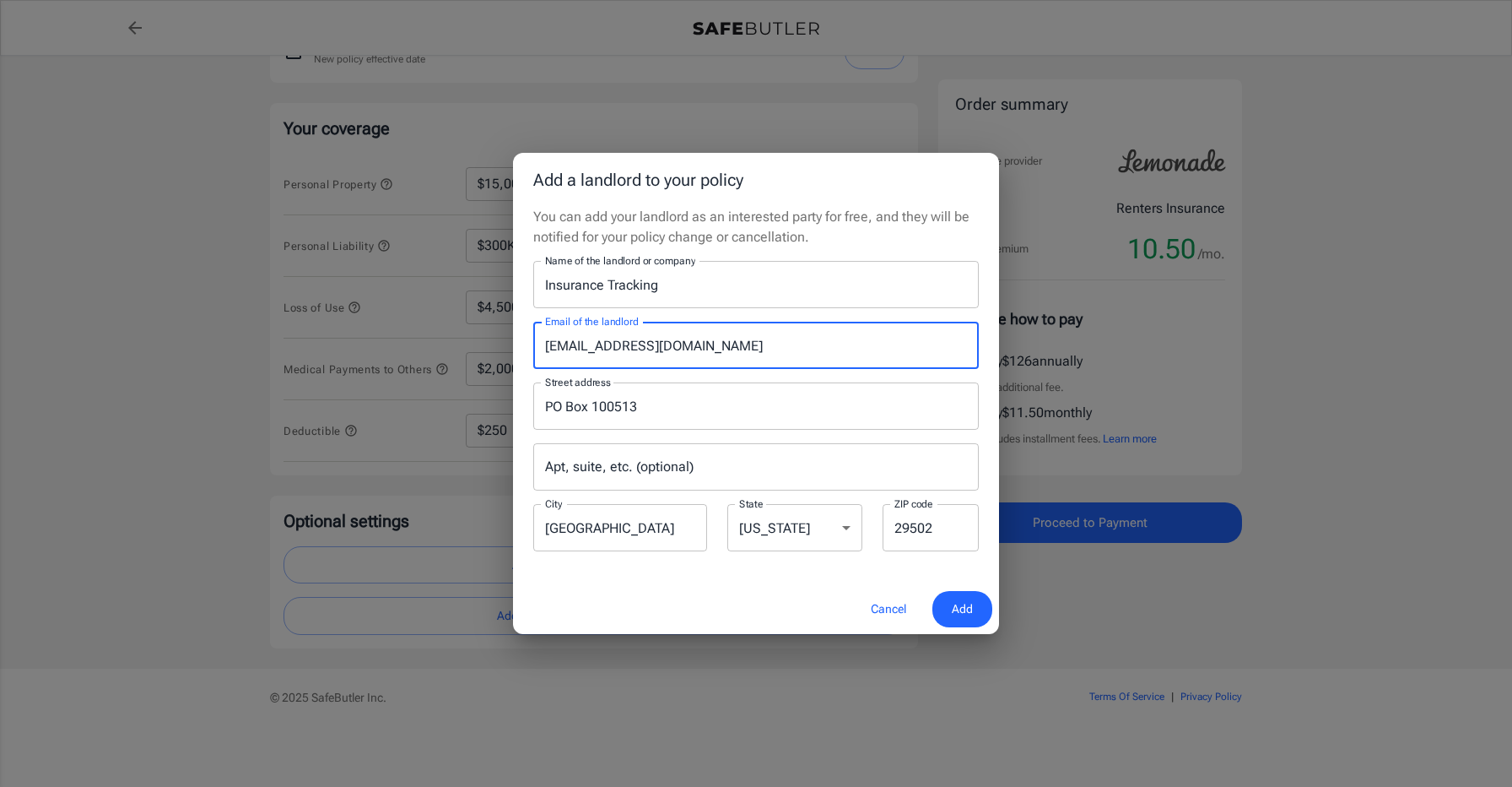
click at [949, 603] on button "Add" at bounding box center [962, 609] width 59 height 36
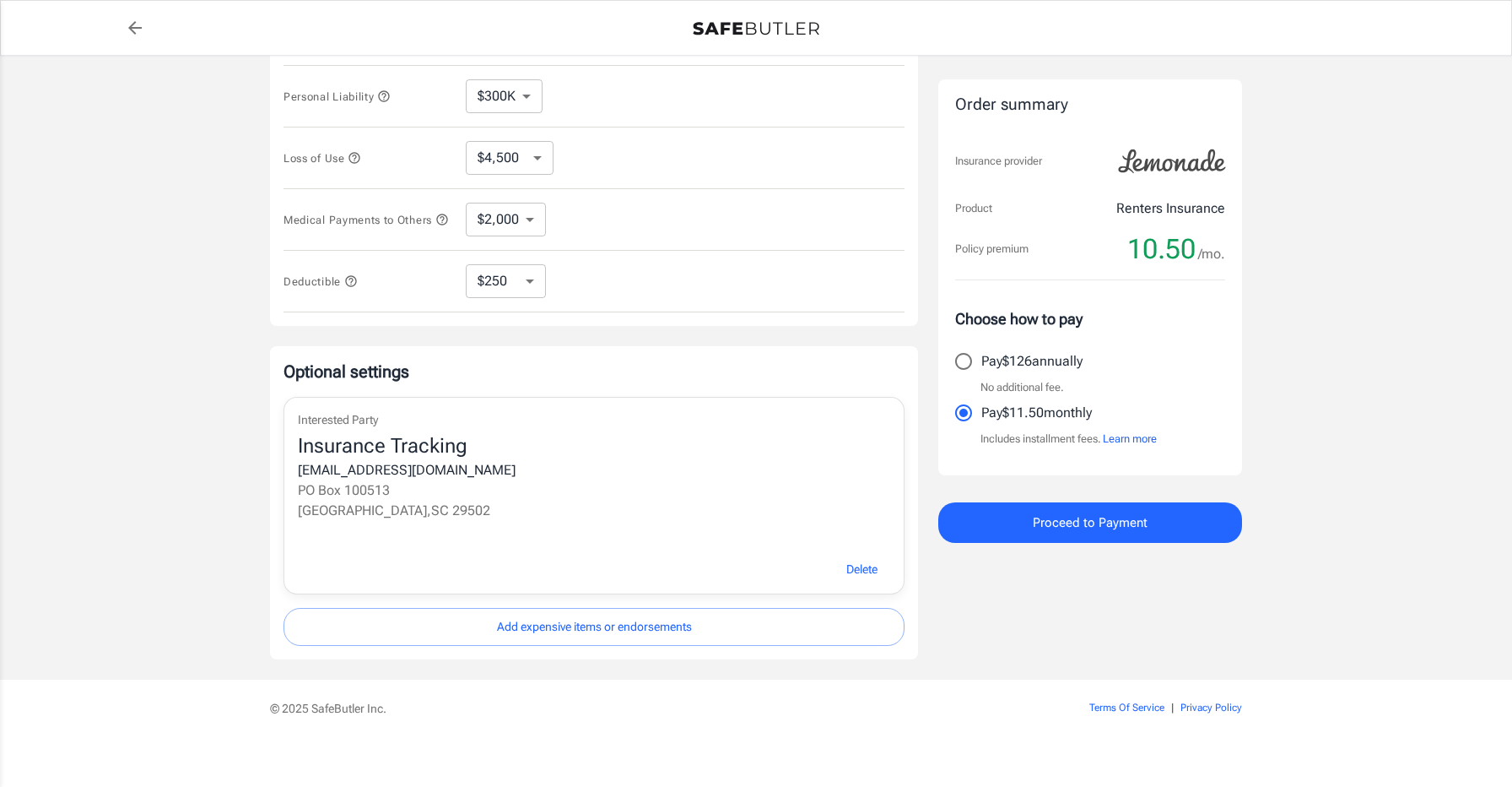
scroll to position [453, 0]
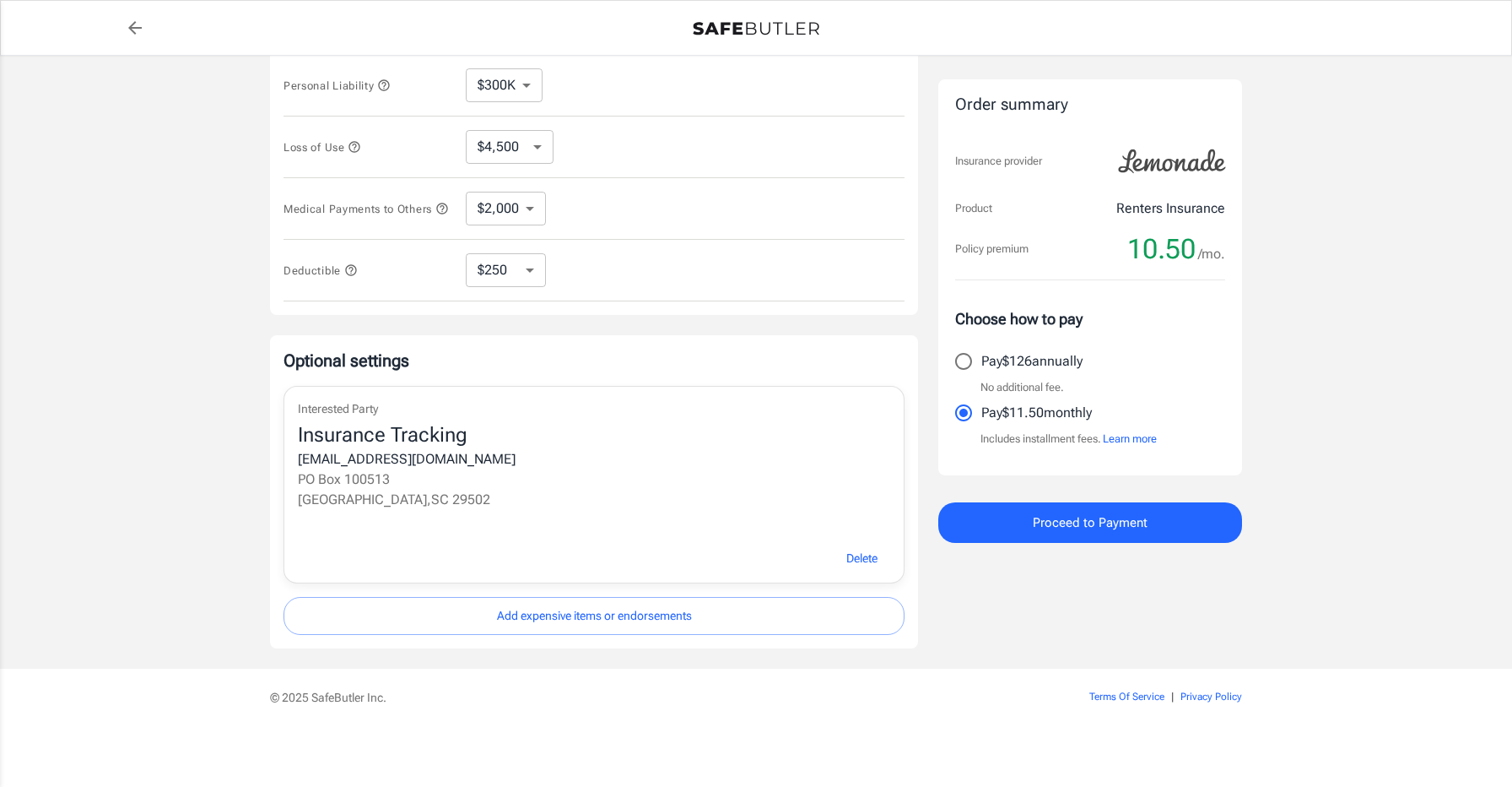
click at [971, 361] on input "Pay $126 annually" at bounding box center [963, 361] width 35 height 35
radio input "true"
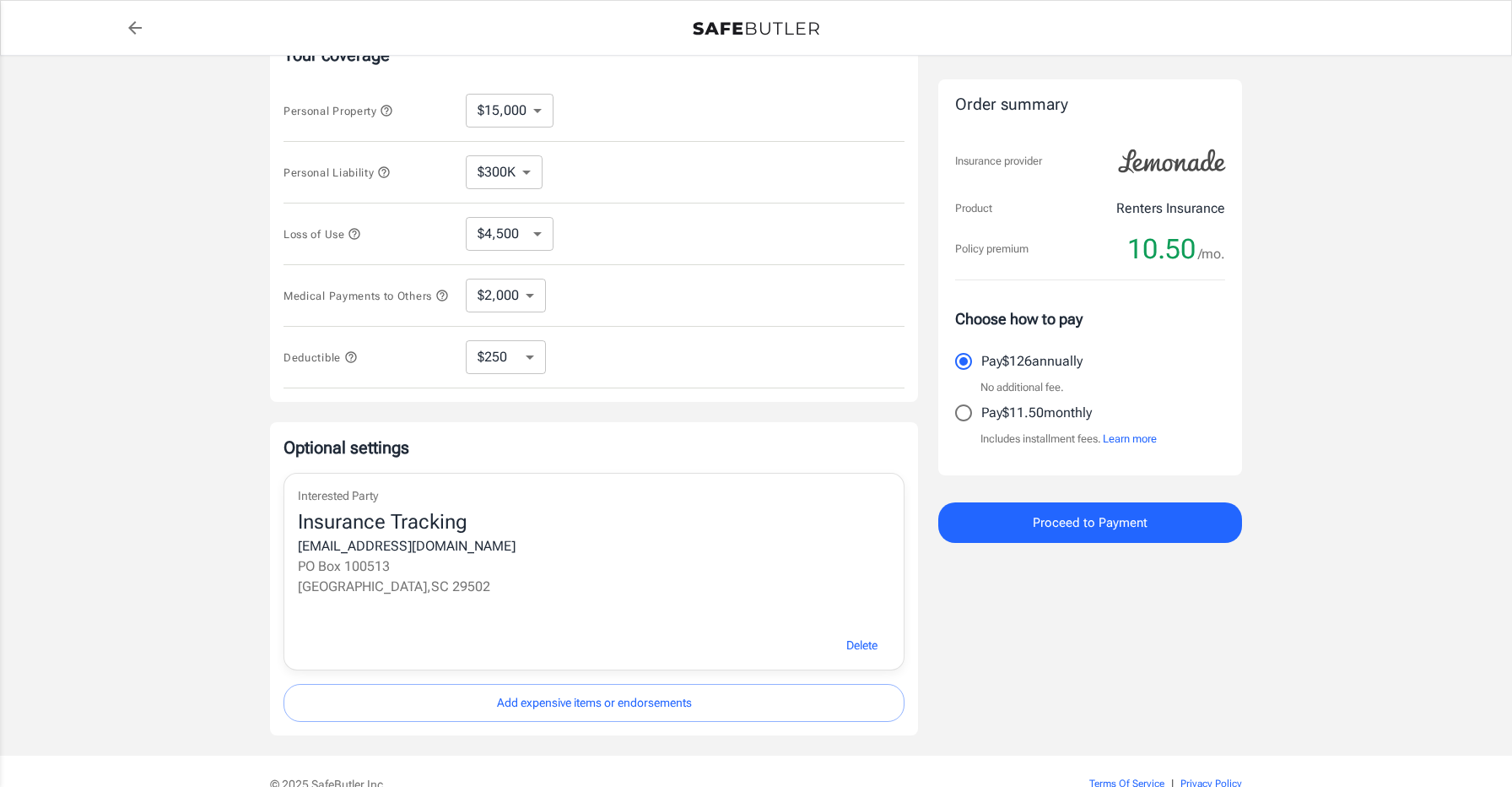
scroll to position [361, 0]
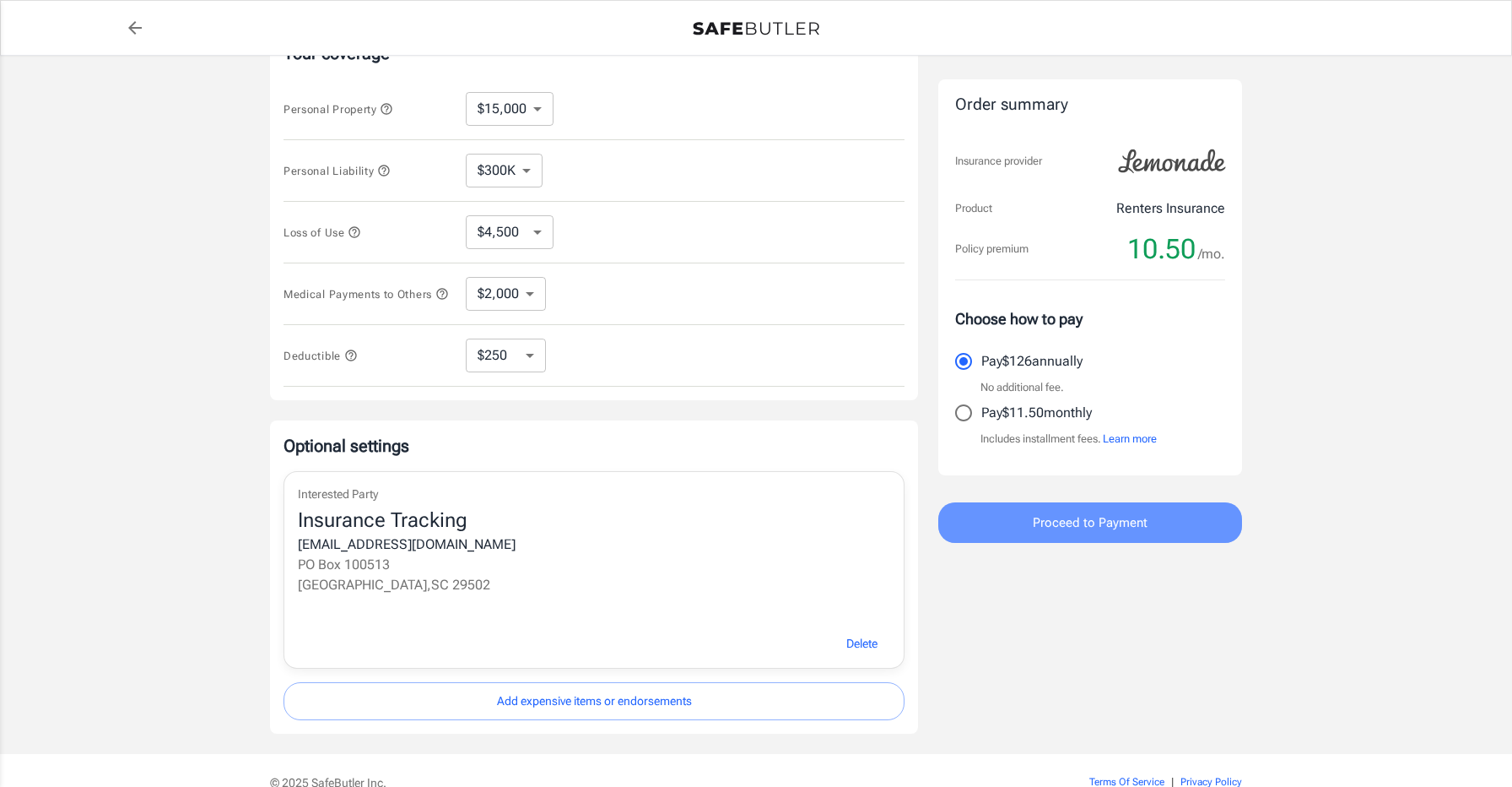
click at [1072, 517] on span "Proceed to Payment" at bounding box center [1090, 522] width 115 height 22
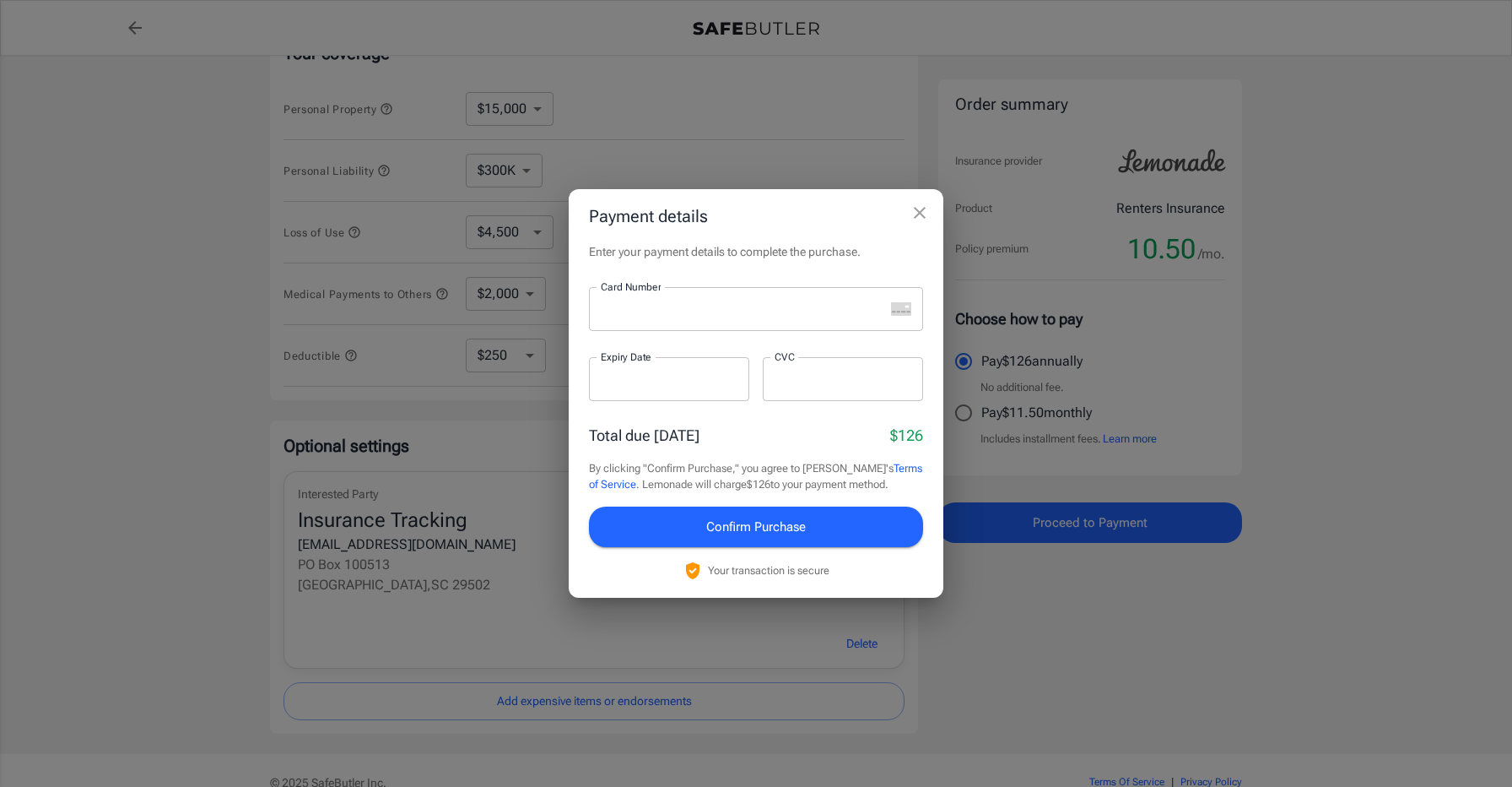
click at [695, 321] on div at bounding box center [736, 308] width 295 height 44
click at [762, 531] on span "Confirm Purchase" at bounding box center [755, 527] width 99 height 22
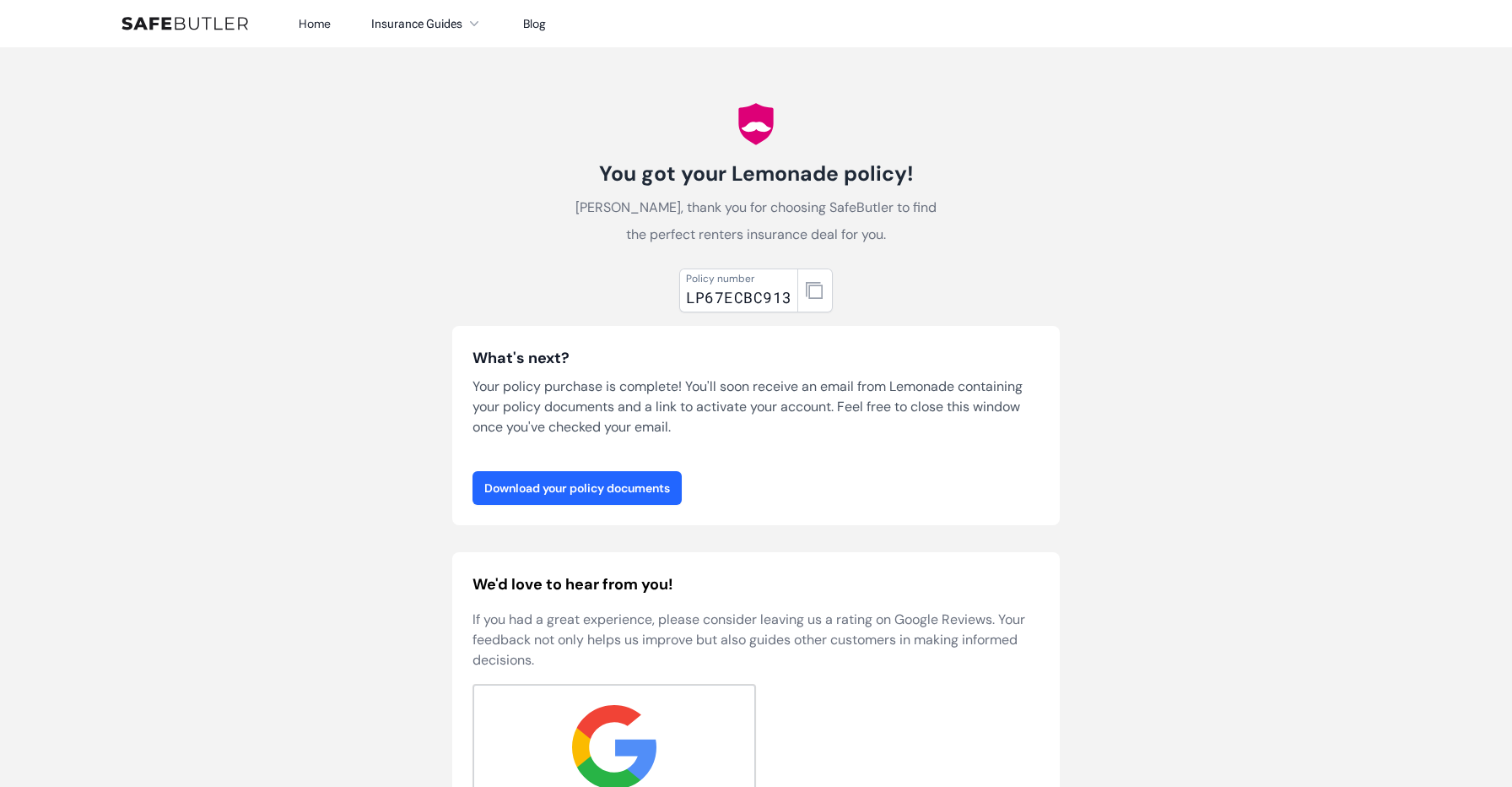
click at [658, 498] on link "Download your policy documents" at bounding box center [577, 488] width 209 height 33
